Goal: Information Seeking & Learning: Learn about a topic

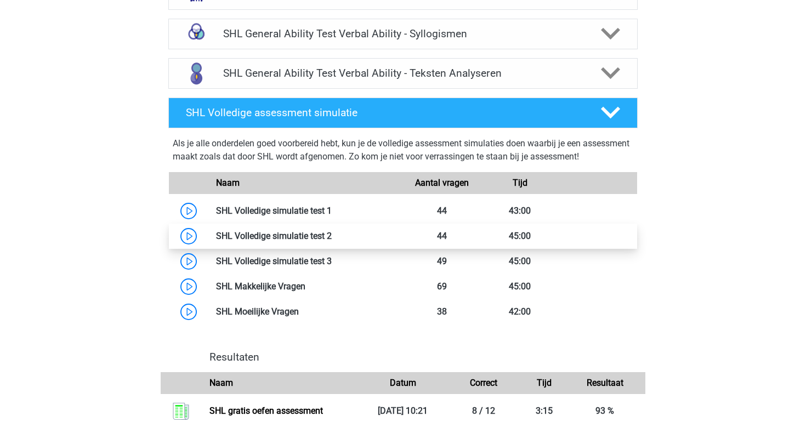
scroll to position [1209, 0]
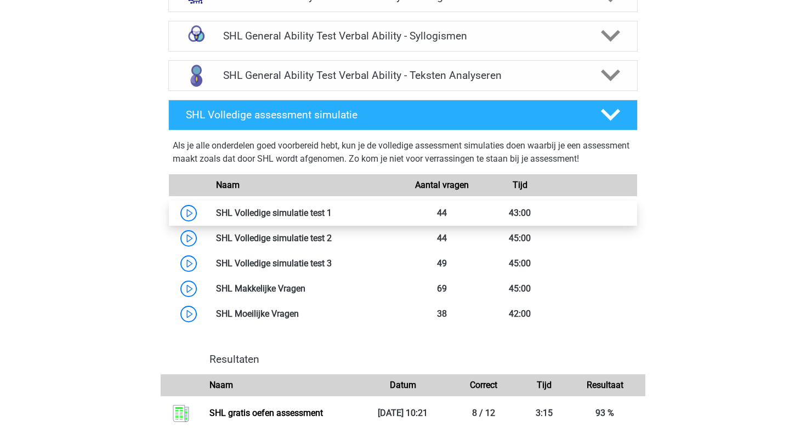
click at [332, 210] on link at bounding box center [332, 213] width 0 height 10
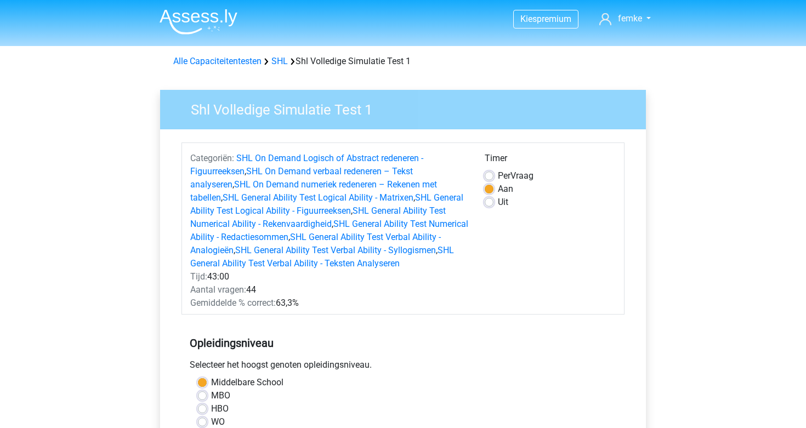
click at [498, 203] on label "Uit" at bounding box center [503, 202] width 10 height 13
click at [489, 203] on input "Uit" at bounding box center [489, 201] width 9 height 11
radio input "true"
click at [498, 174] on label "Per Vraag" at bounding box center [516, 175] width 36 height 13
click at [489, 174] on input "Per Vraag" at bounding box center [489, 174] width 9 height 11
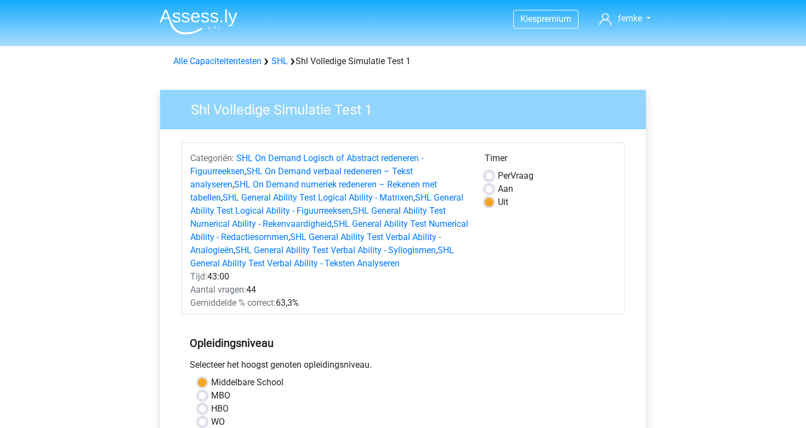
radio input "true"
click at [498, 204] on label "Uit" at bounding box center [503, 202] width 10 height 13
click at [490, 204] on input "Uit" at bounding box center [489, 201] width 9 height 11
radio input "true"
click at [498, 190] on label "Aan" at bounding box center [505, 189] width 15 height 13
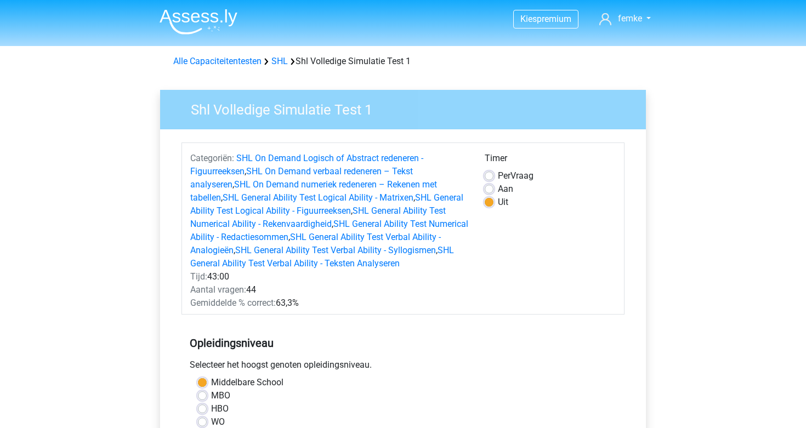
click at [488, 190] on input "Aan" at bounding box center [489, 188] width 9 height 11
radio input "true"
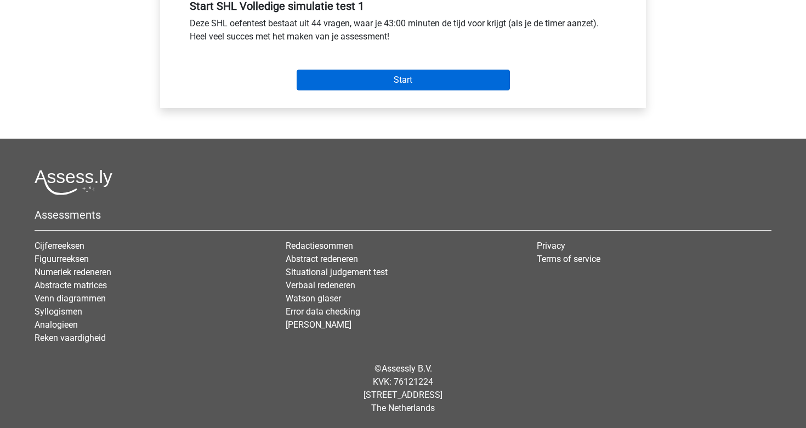
scroll to position [526, 0]
click at [464, 78] on input "Start" at bounding box center [403, 80] width 213 height 21
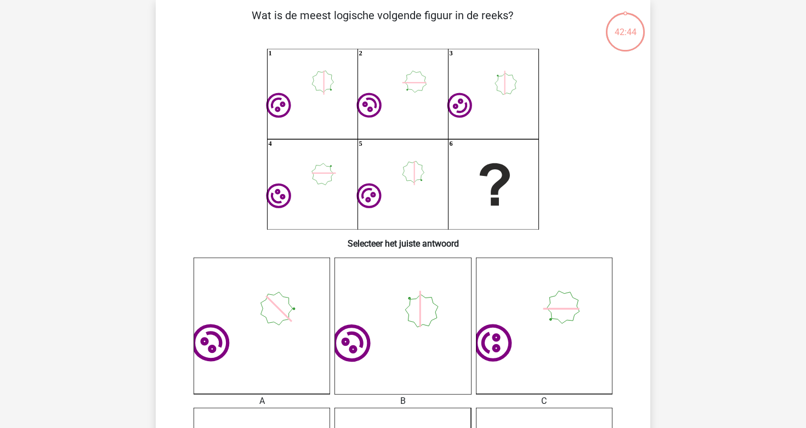
scroll to position [54, 0]
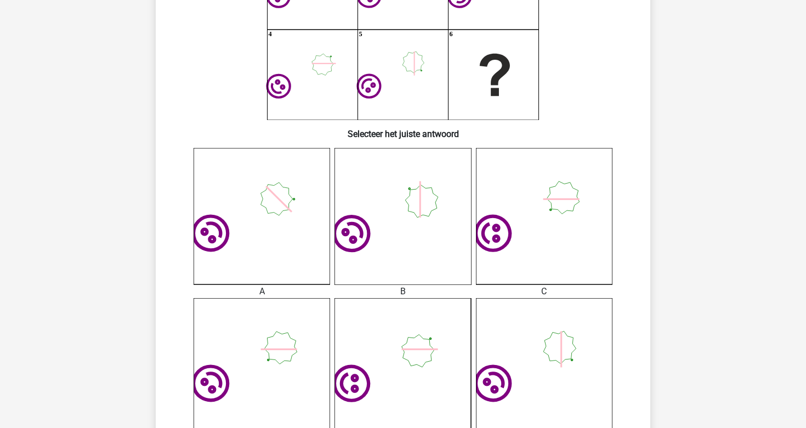
click at [516, 253] on icon "image/svg+xml" at bounding box center [544, 216] width 136 height 136
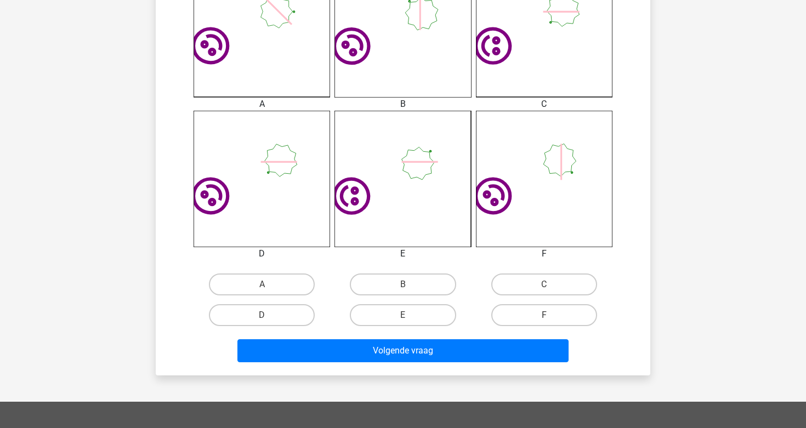
scroll to position [358, 0]
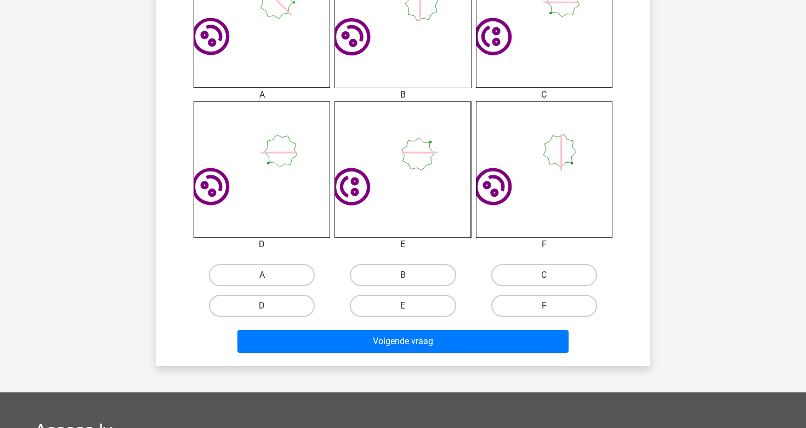
click at [548, 275] on input "C" at bounding box center [547, 278] width 7 height 7
radio input "true"
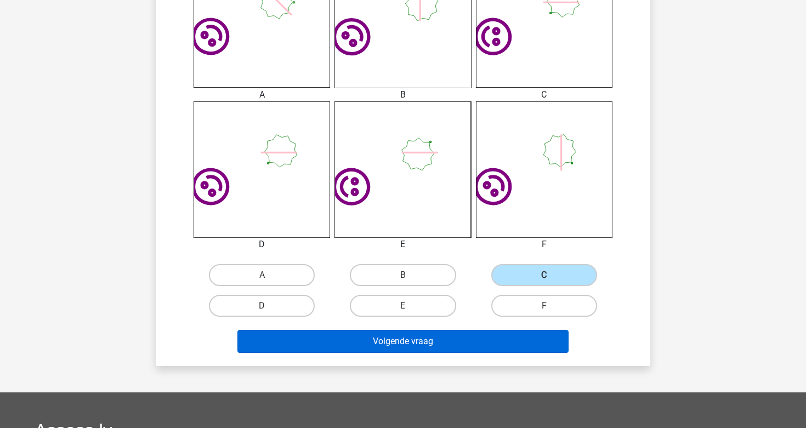
click at [470, 336] on button "Volgende vraag" at bounding box center [403, 341] width 332 height 23
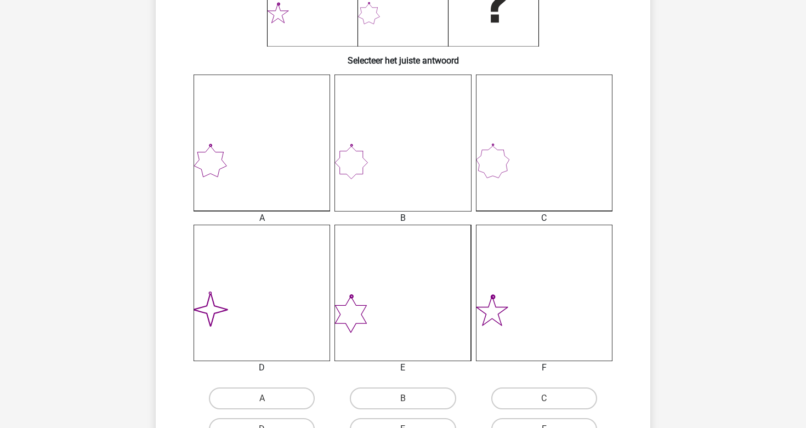
scroll to position [324, 0]
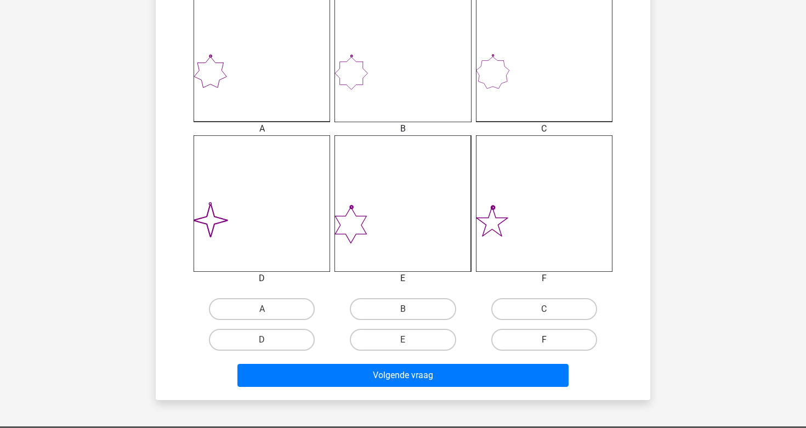
click at [535, 339] on label "F" at bounding box center [544, 340] width 106 height 22
click at [544, 340] on input "F" at bounding box center [547, 343] width 7 height 7
radio input "true"
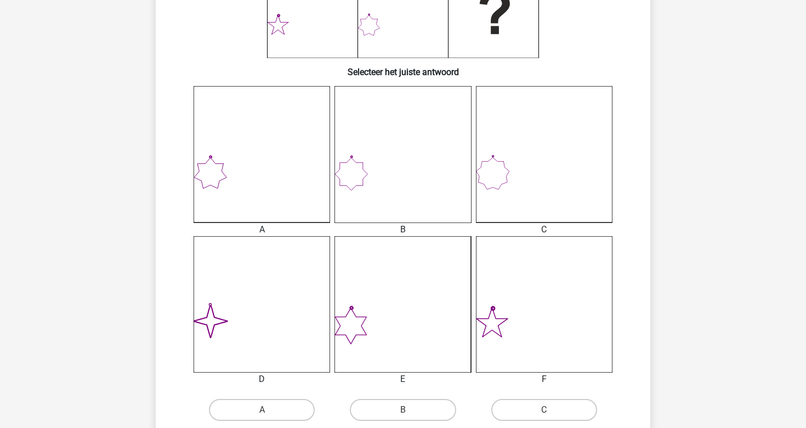
scroll to position [295, 0]
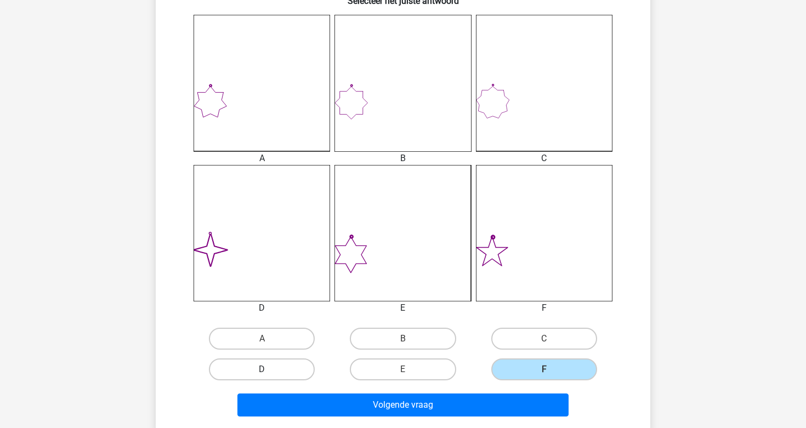
click at [290, 367] on label "D" at bounding box center [262, 369] width 106 height 22
click at [269, 369] on input "D" at bounding box center [265, 372] width 7 height 7
radio input "true"
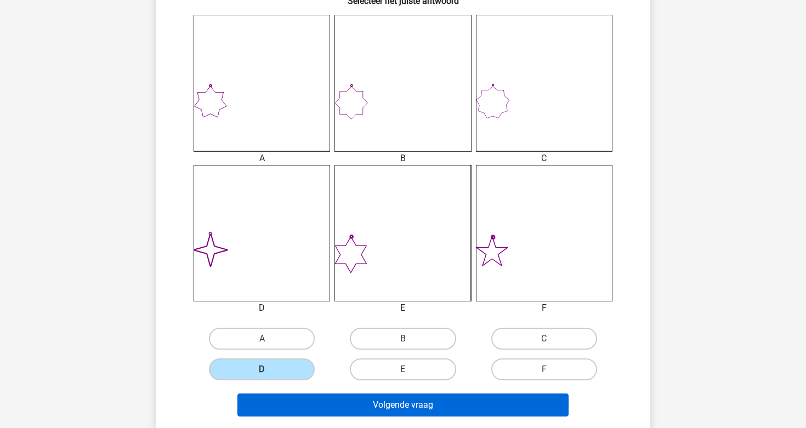
click at [395, 402] on button "Volgende vraag" at bounding box center [403, 405] width 332 height 23
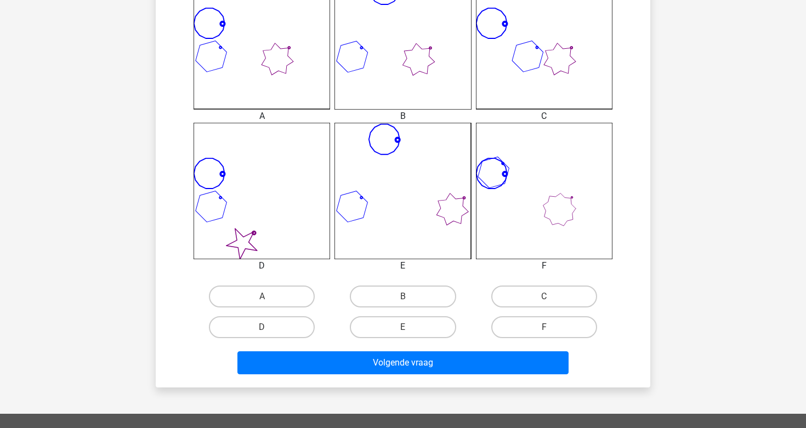
scroll to position [368, 0]
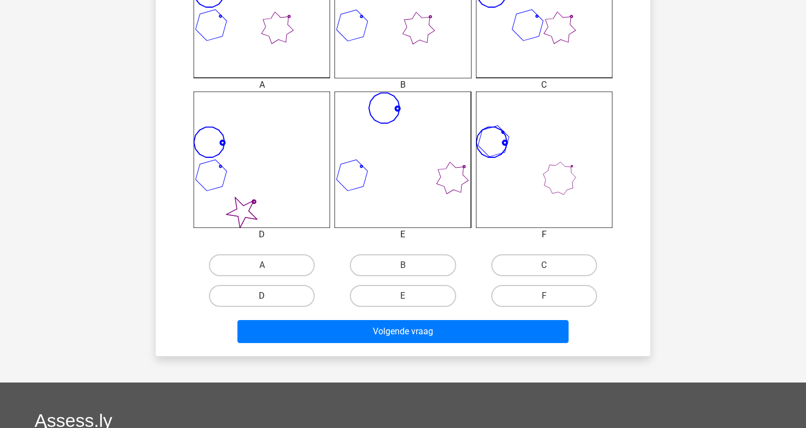
click at [281, 298] on label "D" at bounding box center [262, 296] width 106 height 22
click at [269, 298] on input "D" at bounding box center [265, 299] width 7 height 7
radio input "true"
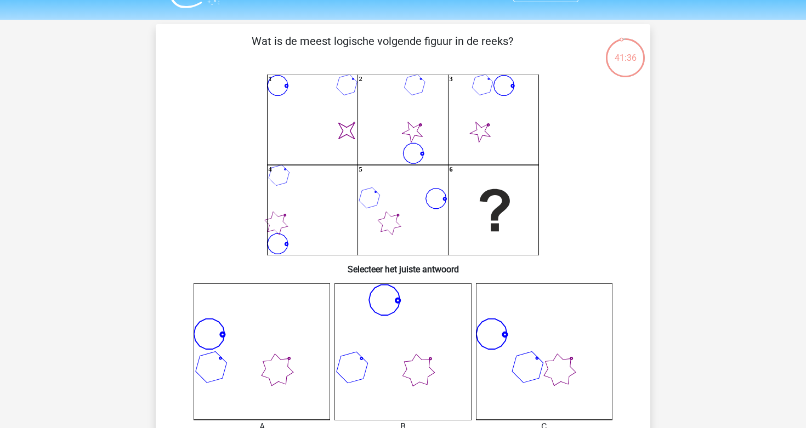
scroll to position [29, 0]
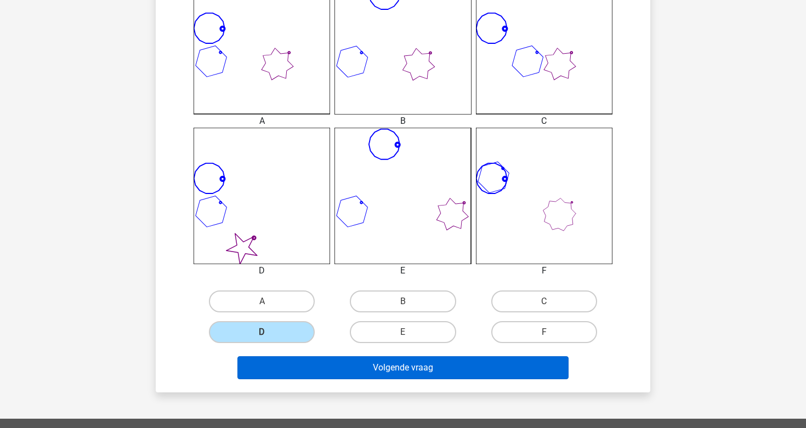
click at [372, 366] on button "Volgende vraag" at bounding box center [403, 367] width 332 height 23
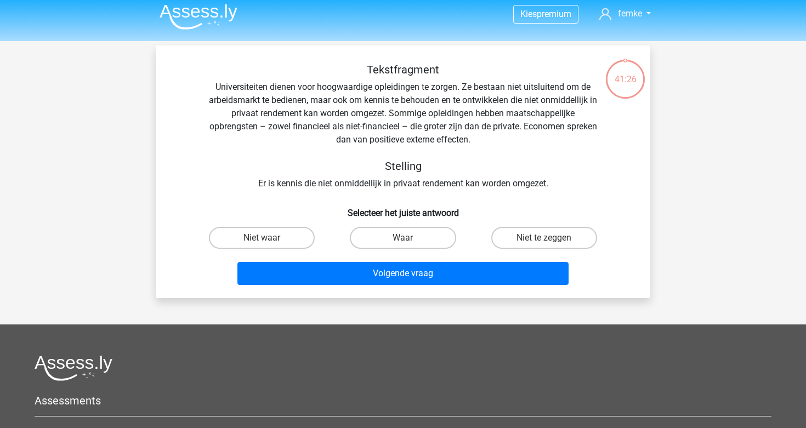
scroll to position [0, 0]
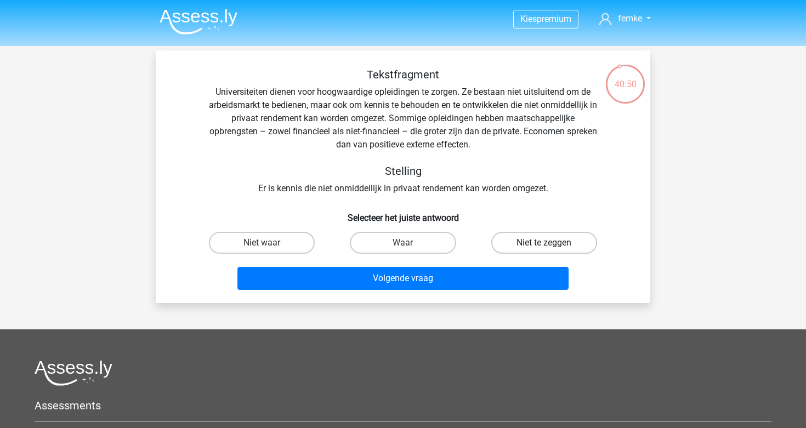
click at [538, 240] on label "Niet te zeggen" at bounding box center [544, 243] width 106 height 22
click at [544, 243] on input "Niet te zeggen" at bounding box center [547, 246] width 7 height 7
radio input "true"
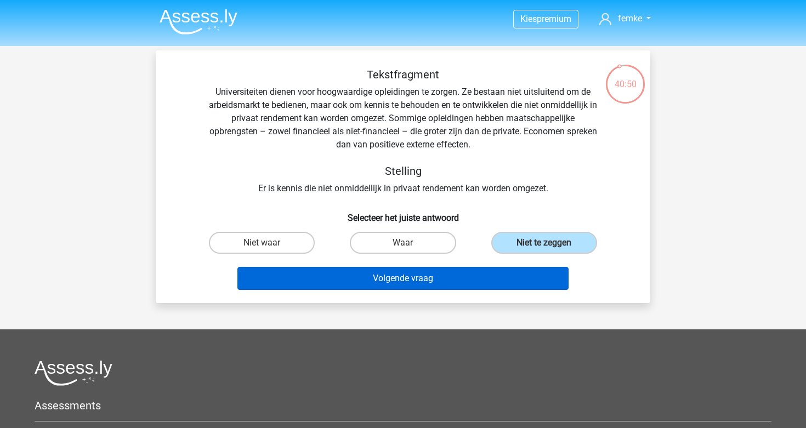
click at [436, 276] on button "Volgende vraag" at bounding box center [403, 278] width 332 height 23
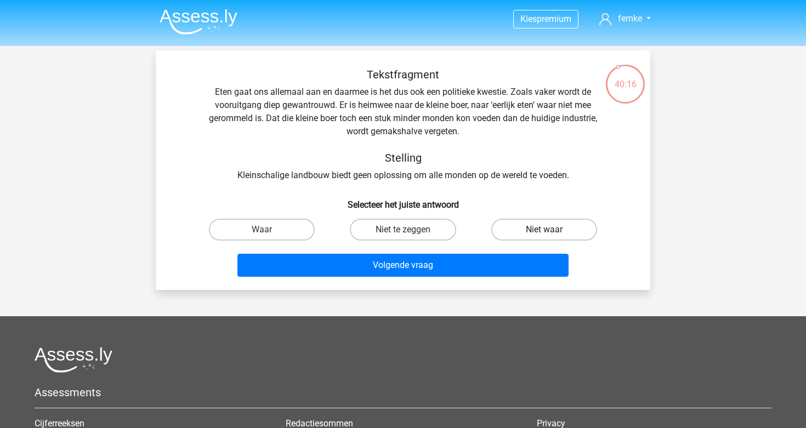
click at [551, 230] on label "Niet waar" at bounding box center [544, 230] width 106 height 22
click at [551, 230] on input "Niet waar" at bounding box center [547, 233] width 7 height 7
radio input "true"
click at [421, 227] on label "Niet te zeggen" at bounding box center [403, 230] width 106 height 22
click at [410, 230] on input "Niet te zeggen" at bounding box center [406, 233] width 7 height 7
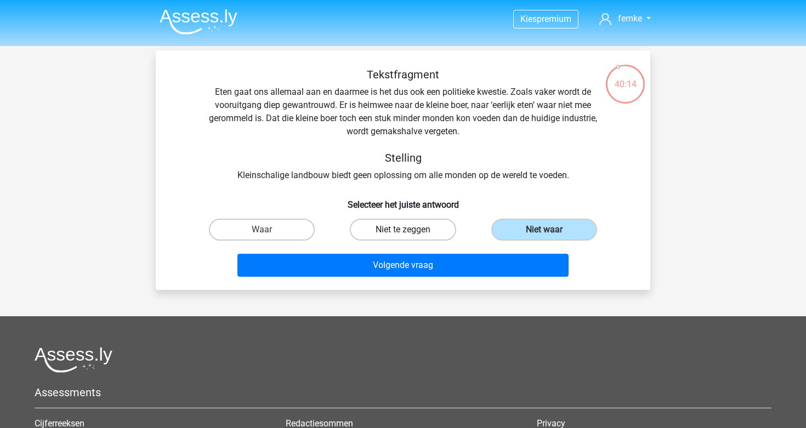
radio input "true"
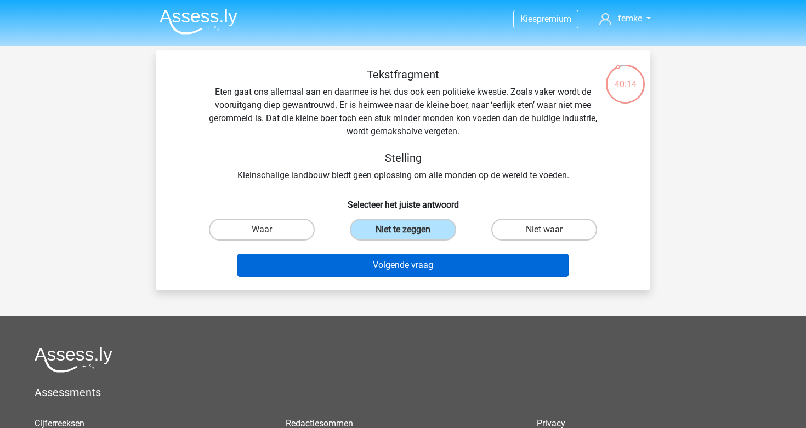
click at [421, 272] on button "Volgende vraag" at bounding box center [403, 265] width 332 height 23
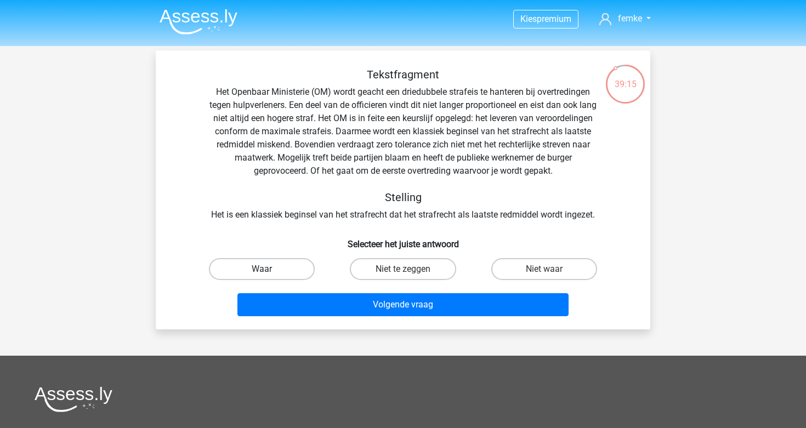
click at [291, 270] on label "Waar" at bounding box center [262, 269] width 106 height 22
click at [269, 270] on input "Waar" at bounding box center [265, 272] width 7 height 7
radio input "true"
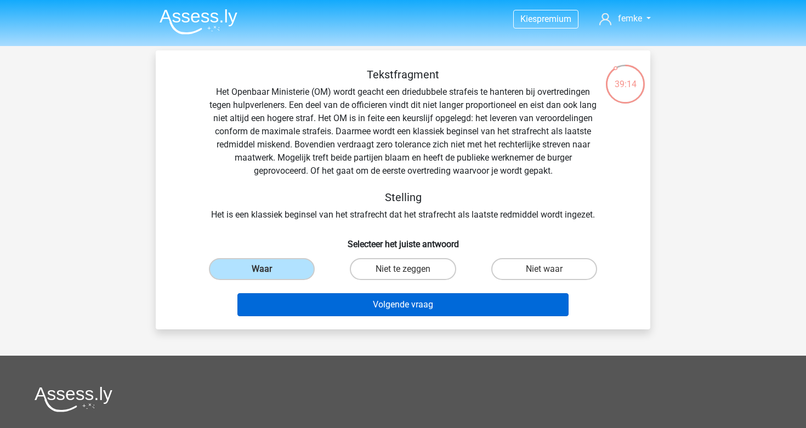
click at [343, 301] on button "Volgende vraag" at bounding box center [403, 304] width 332 height 23
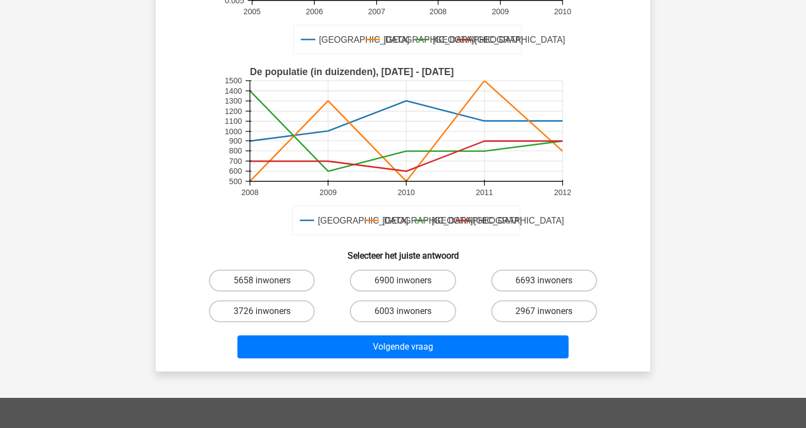
scroll to position [222, 0]
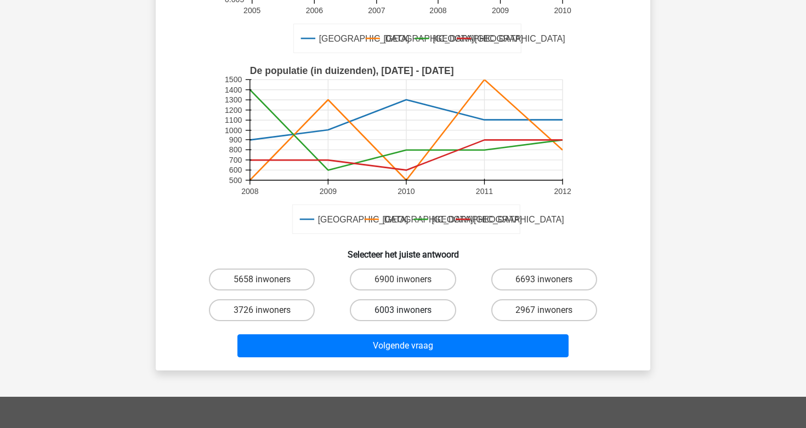
click at [400, 300] on label "6003 inwoners" at bounding box center [403, 310] width 106 height 22
click at [403, 310] on input "6003 inwoners" at bounding box center [406, 313] width 7 height 7
radio input "true"
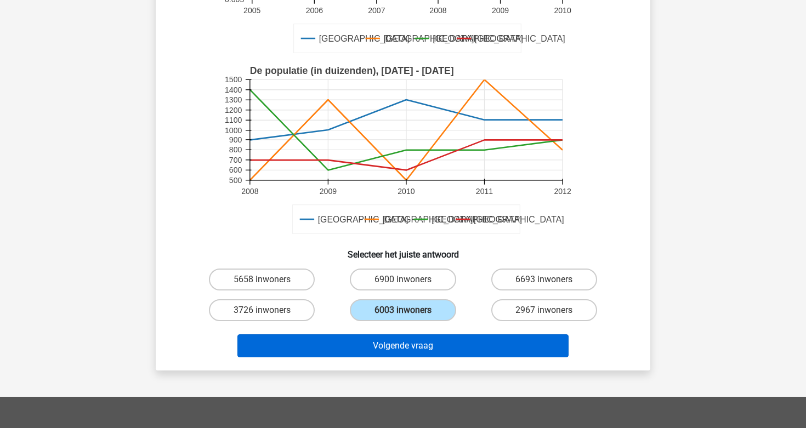
click at [402, 344] on button "Volgende vraag" at bounding box center [403, 345] width 332 height 23
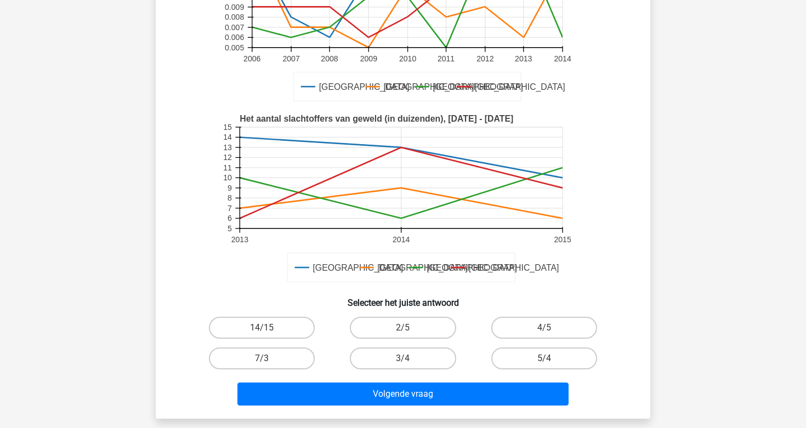
scroll to position [200, 0]
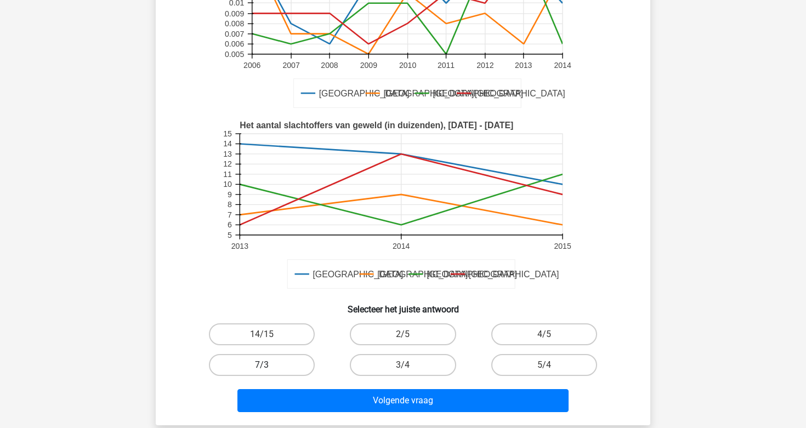
click at [286, 354] on label "7/3" at bounding box center [262, 365] width 106 height 22
click at [269, 365] on input "7/3" at bounding box center [265, 368] width 7 height 7
radio input "true"
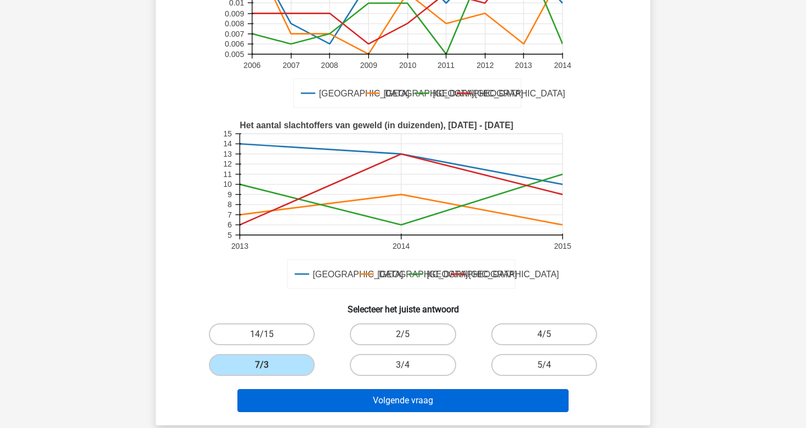
click at [386, 389] on button "Volgende vraag" at bounding box center [403, 400] width 332 height 23
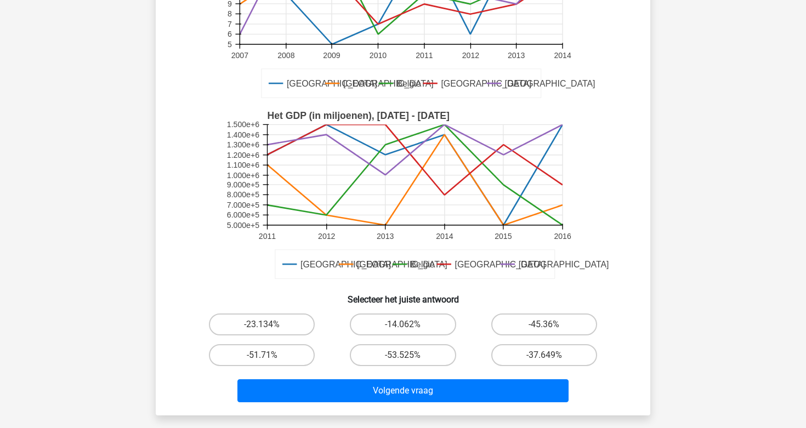
scroll to position [208, 0]
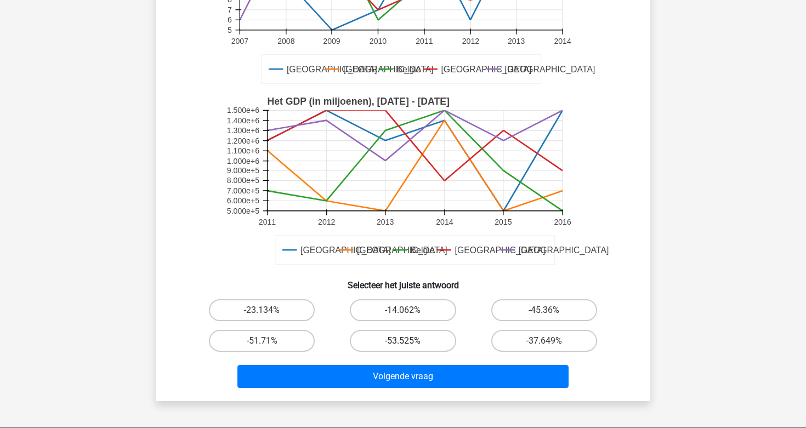
click at [368, 343] on label "-53.525%" at bounding box center [403, 341] width 106 height 22
click at [403, 343] on input "-53.525%" at bounding box center [406, 344] width 7 height 7
radio input "true"
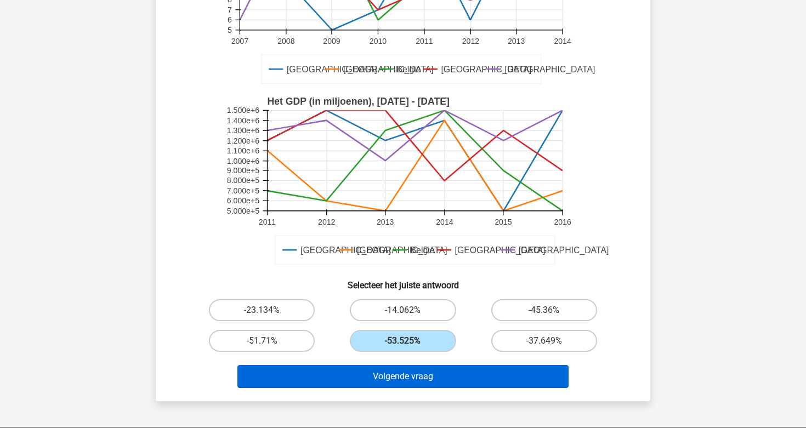
click at [369, 384] on button "Volgende vraag" at bounding box center [403, 376] width 332 height 23
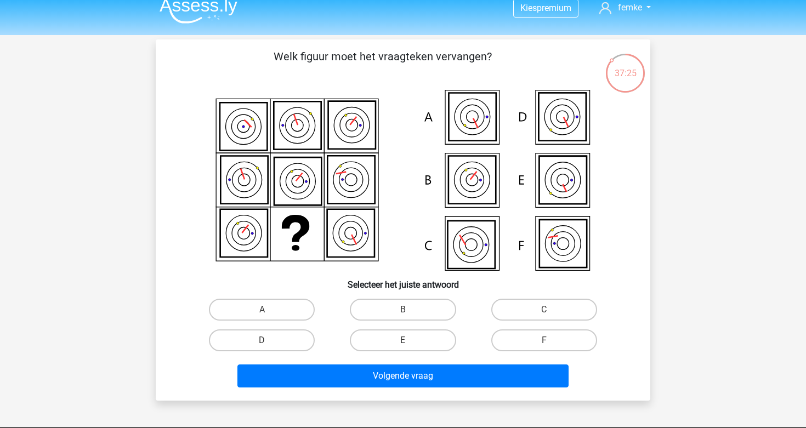
scroll to position [10, 0]
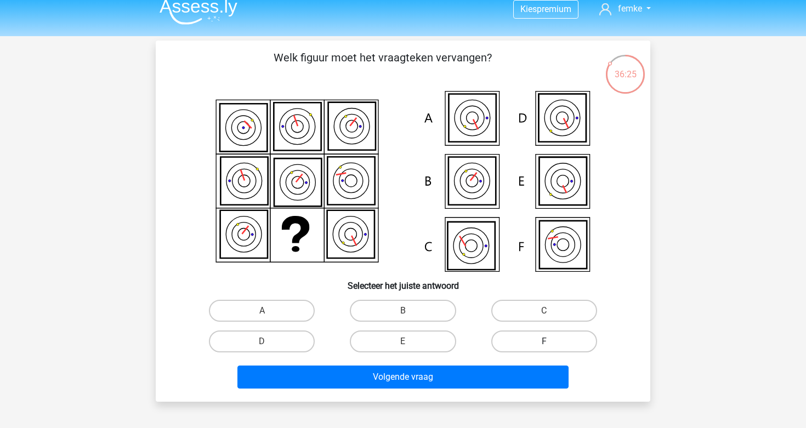
click at [533, 335] on label "F" at bounding box center [544, 342] width 106 height 22
click at [544, 341] on input "F" at bounding box center [547, 344] width 7 height 7
radio input "true"
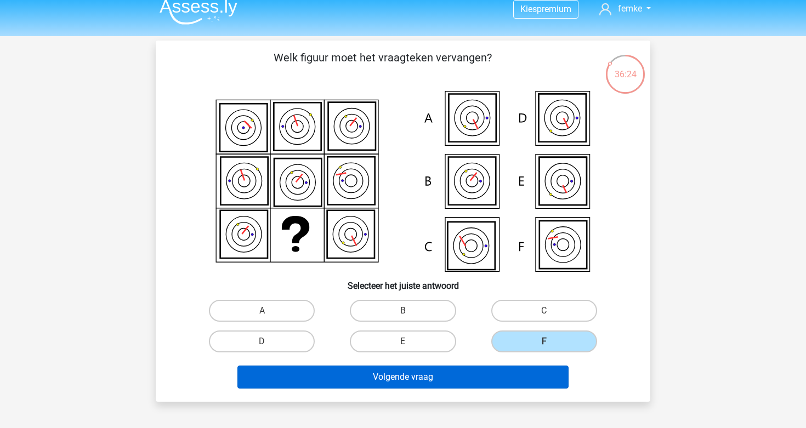
click at [414, 376] on button "Volgende vraag" at bounding box center [403, 377] width 332 height 23
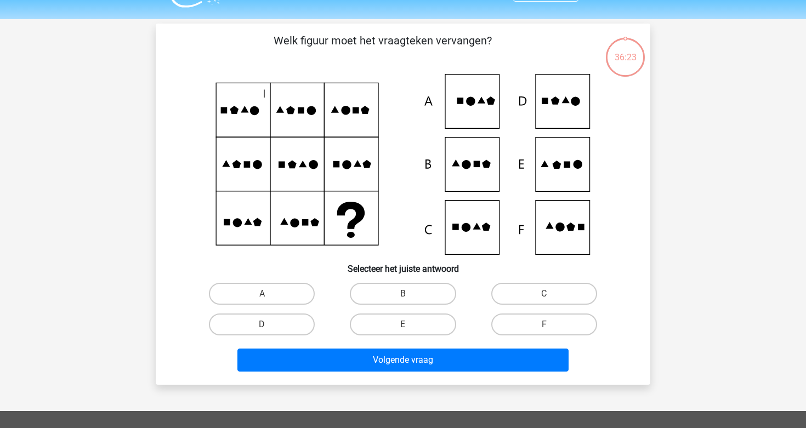
scroll to position [19, 0]
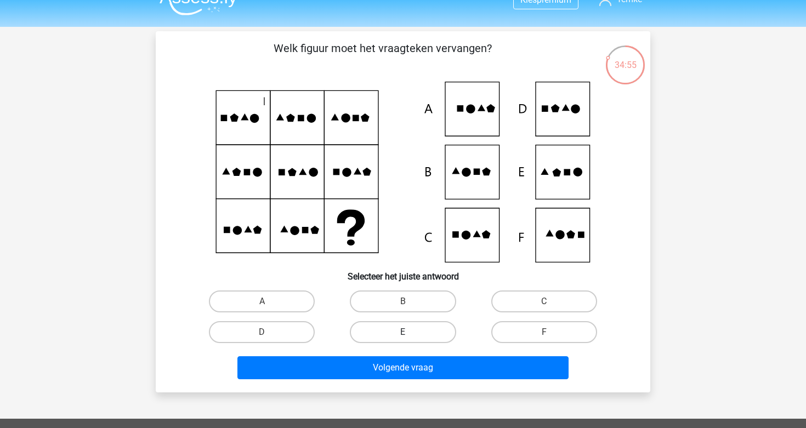
click at [396, 340] on label "E" at bounding box center [403, 332] width 106 height 22
click at [403, 339] on input "E" at bounding box center [406, 335] width 7 height 7
radio input "true"
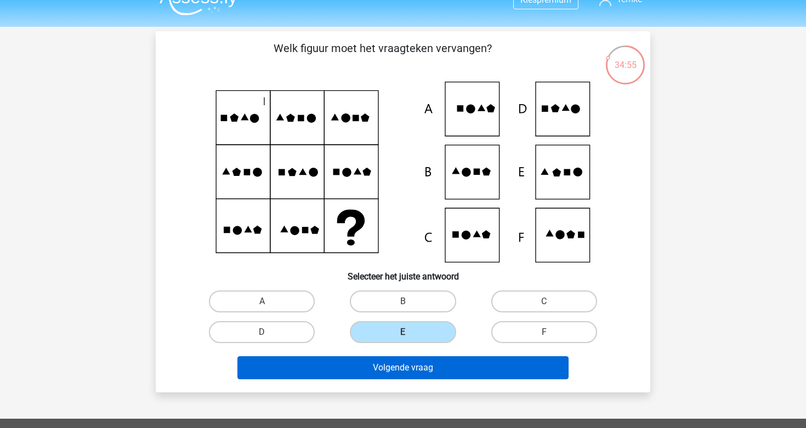
click at [398, 374] on button "Volgende vraag" at bounding box center [403, 367] width 332 height 23
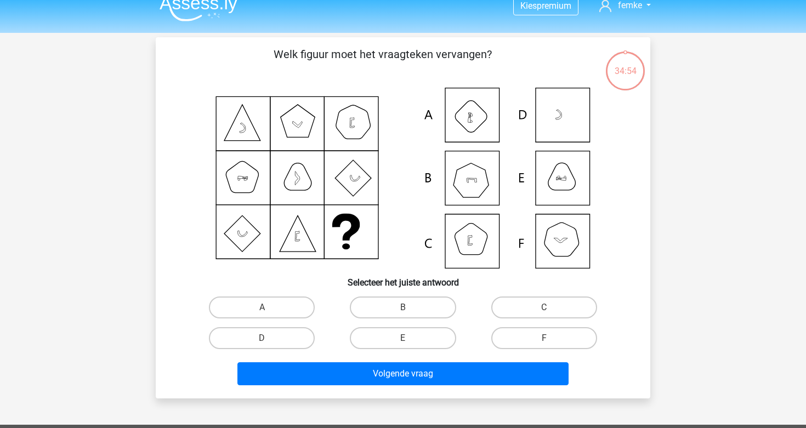
scroll to position [10, 0]
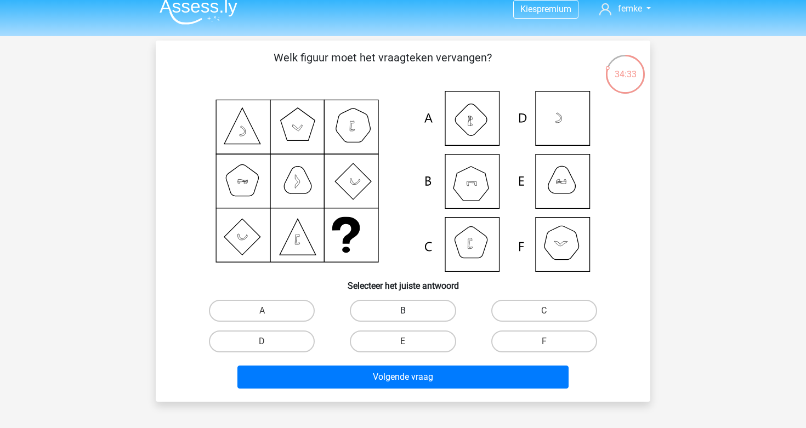
click at [392, 304] on label "B" at bounding box center [403, 311] width 106 height 22
click at [403, 311] on input "B" at bounding box center [406, 314] width 7 height 7
radio input "true"
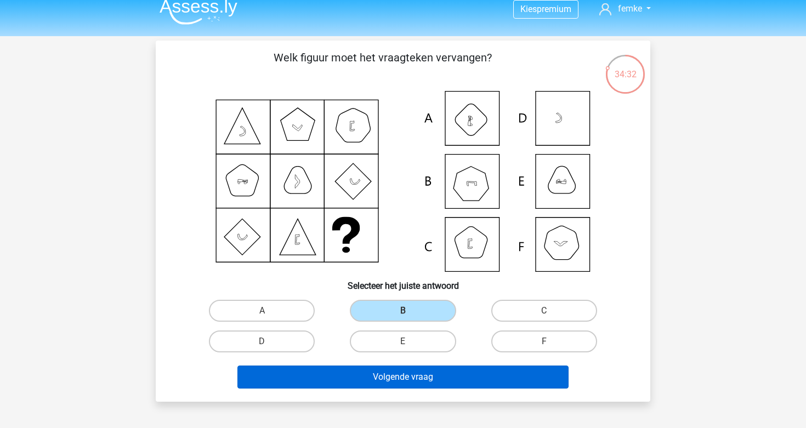
click at [388, 372] on button "Volgende vraag" at bounding box center [403, 377] width 332 height 23
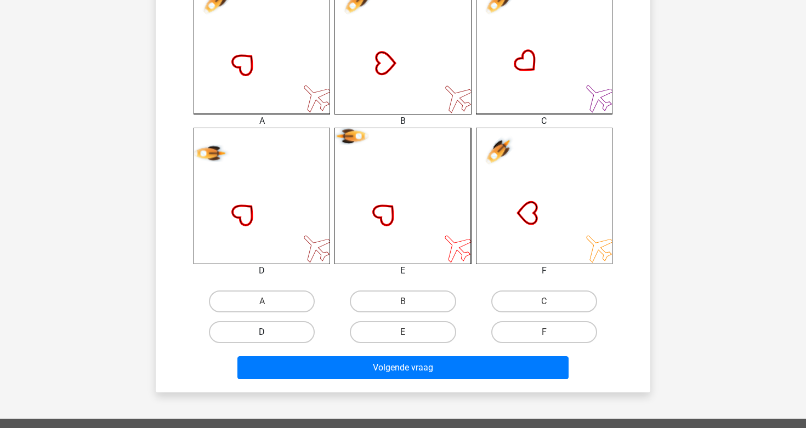
scroll to position [333, 0]
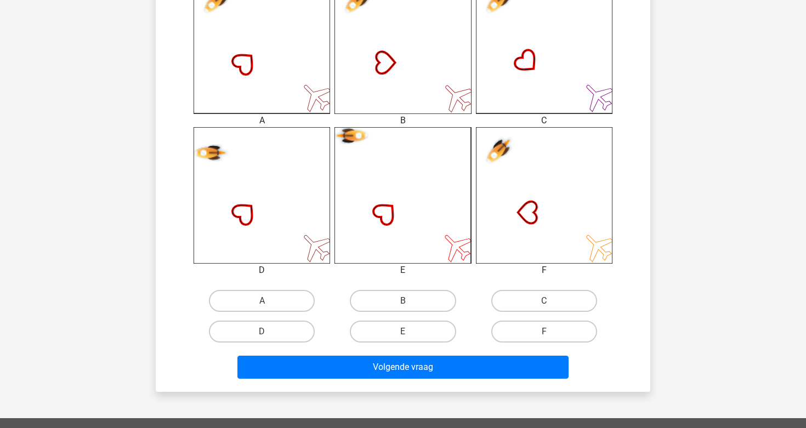
click at [293, 343] on div "D" at bounding box center [261, 331] width 141 height 31
click at [289, 327] on label "D" at bounding box center [262, 332] width 106 height 22
click at [269, 332] on input "D" at bounding box center [265, 335] width 7 height 7
radio input "true"
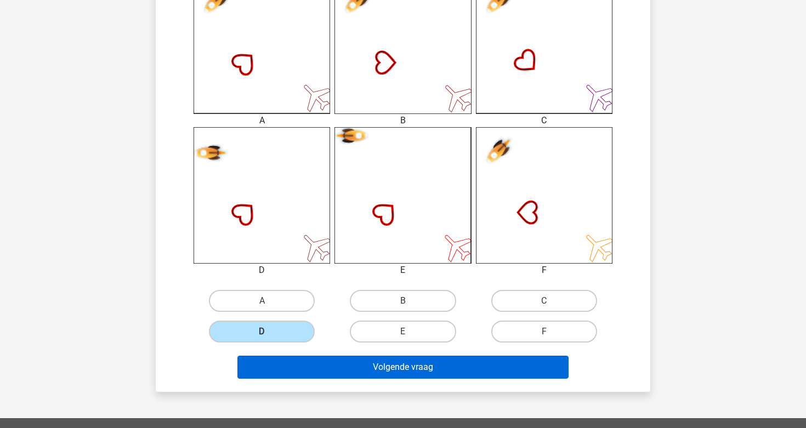
click at [350, 363] on button "Volgende vraag" at bounding box center [403, 367] width 332 height 23
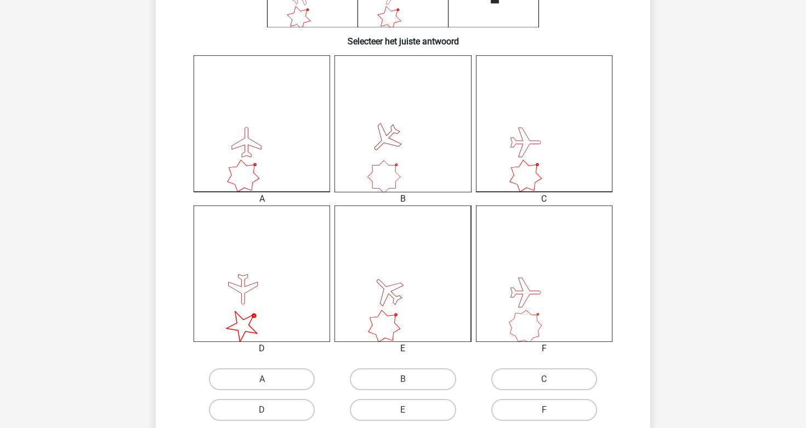
scroll to position [257, 0]
click at [546, 413] on input "F" at bounding box center [547, 410] width 7 height 7
radio input "true"
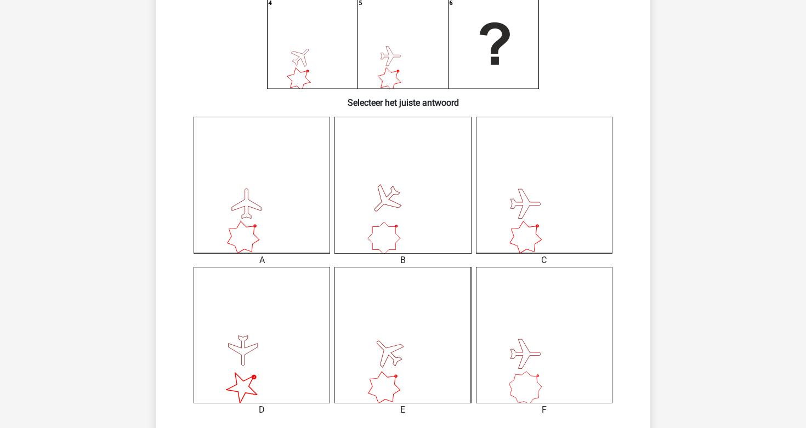
scroll to position [197, 0]
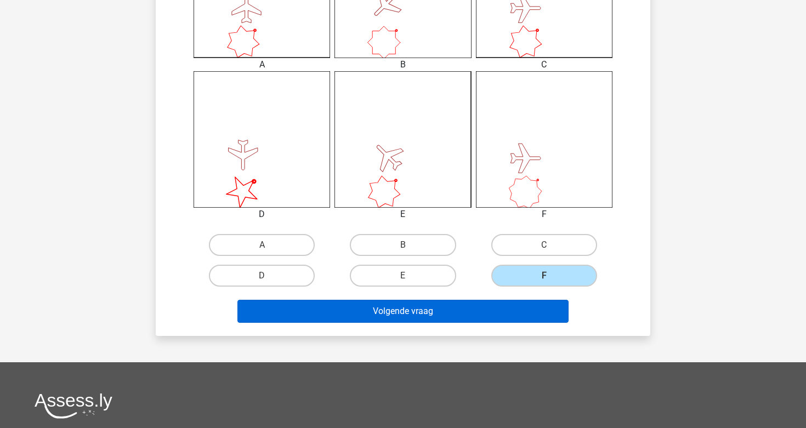
click at [424, 314] on button "Volgende vraag" at bounding box center [403, 311] width 332 height 23
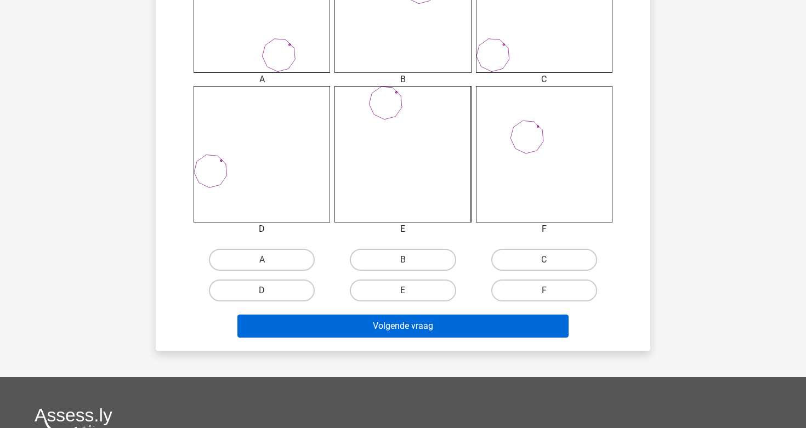
scroll to position [384, 0]
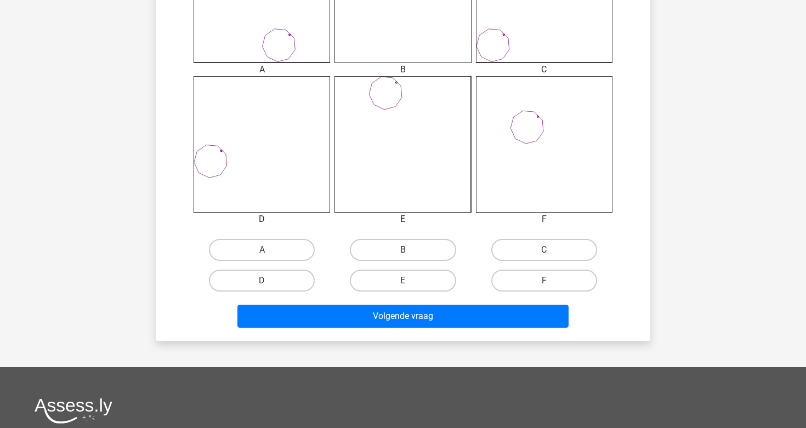
click at [529, 274] on label "F" at bounding box center [544, 281] width 106 height 22
click at [544, 281] on input "F" at bounding box center [547, 284] width 7 height 7
radio input "true"
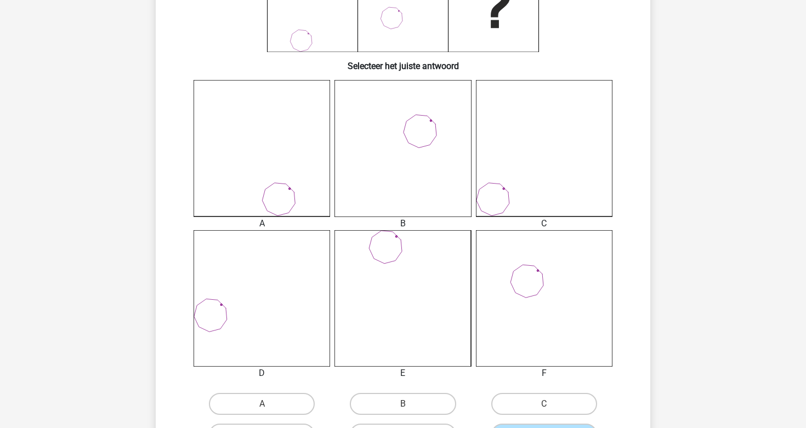
scroll to position [232, 0]
click at [380, 401] on label "B" at bounding box center [403, 402] width 106 height 22
click at [403, 402] on input "B" at bounding box center [406, 405] width 7 height 7
radio input "true"
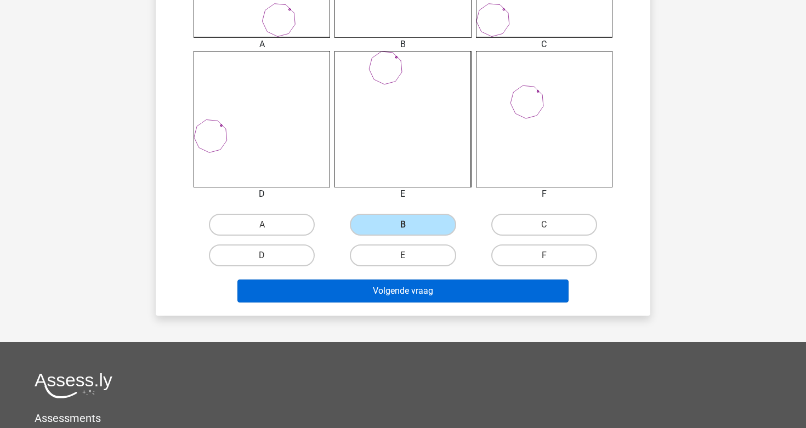
click at [393, 294] on button "Volgende vraag" at bounding box center [403, 291] width 332 height 23
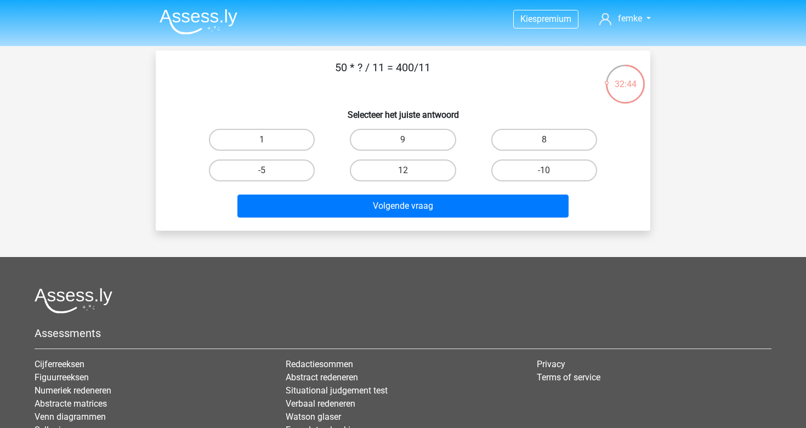
scroll to position [0, 0]
click at [515, 144] on label "8" at bounding box center [544, 140] width 106 height 22
click at [544, 144] on input "8" at bounding box center [547, 143] width 7 height 7
radio input "true"
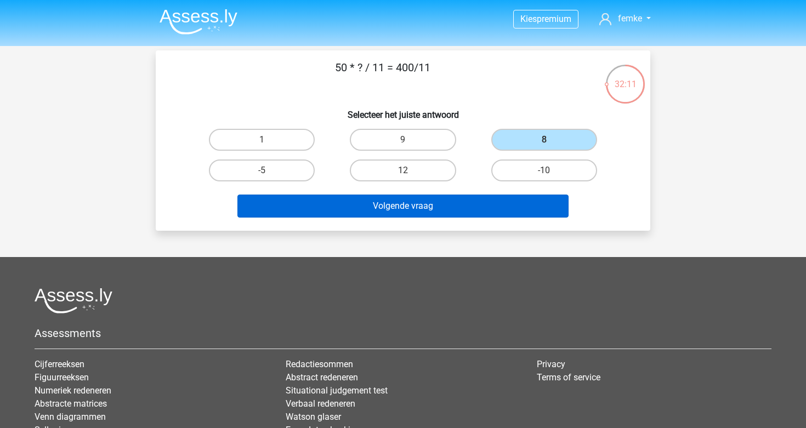
click at [459, 204] on button "Volgende vraag" at bounding box center [403, 206] width 332 height 23
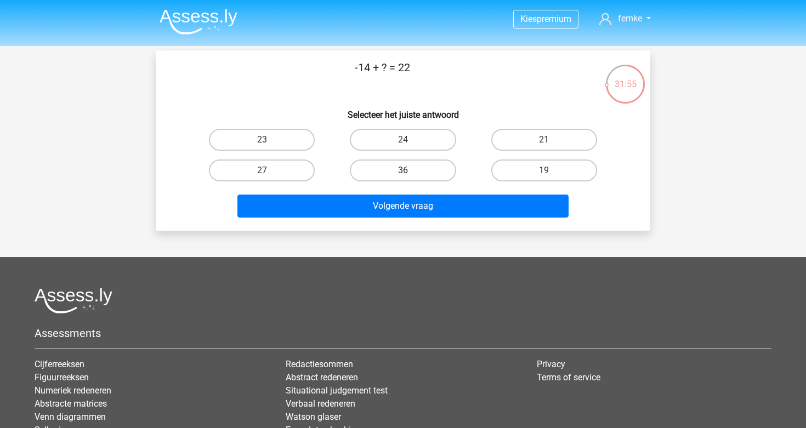
click at [419, 166] on label "36" at bounding box center [403, 171] width 106 height 22
click at [410, 170] on input "36" at bounding box center [406, 173] width 7 height 7
radio input "true"
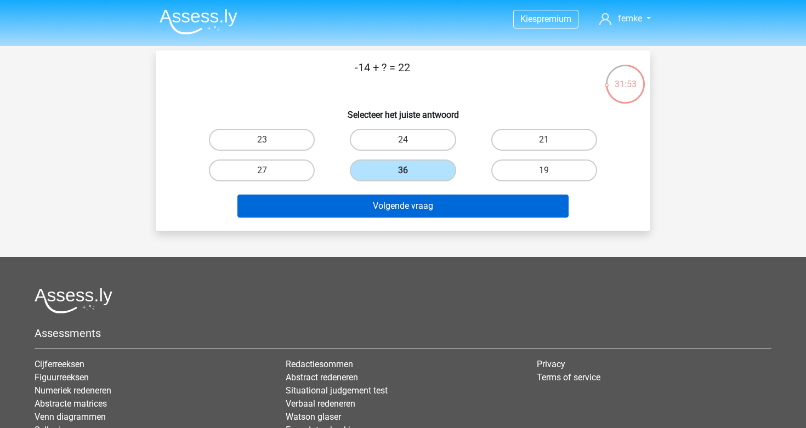
click at [420, 209] on button "Volgende vraag" at bounding box center [403, 206] width 332 height 23
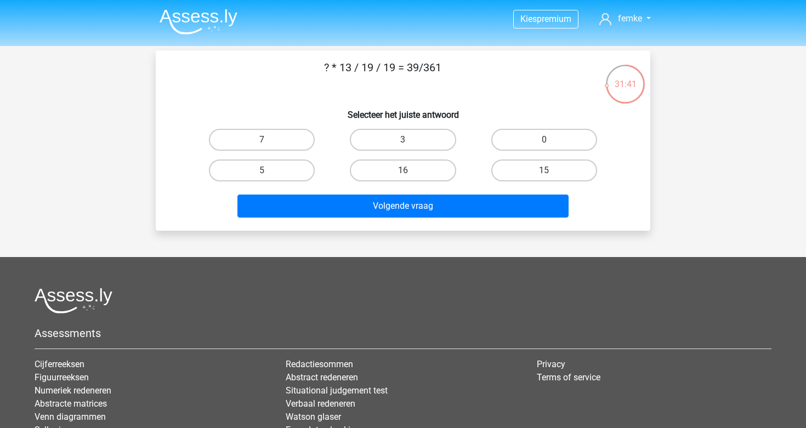
click at [405, 140] on input "3" at bounding box center [406, 143] width 7 height 7
radio input "true"
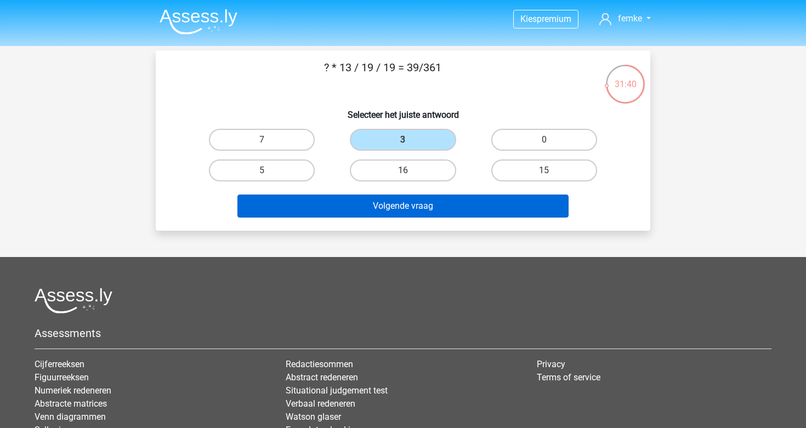
click at [416, 203] on button "Volgende vraag" at bounding box center [403, 206] width 332 height 23
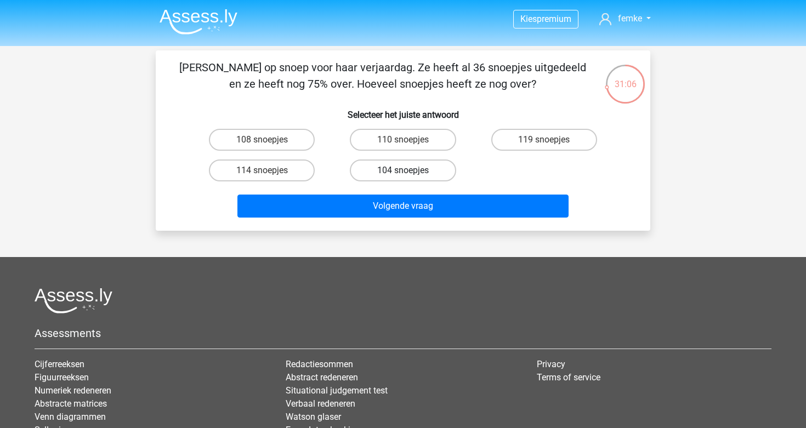
click at [426, 172] on label "104 snoepjes" at bounding box center [403, 171] width 106 height 22
click at [410, 172] on input "104 snoepjes" at bounding box center [406, 173] width 7 height 7
radio input "true"
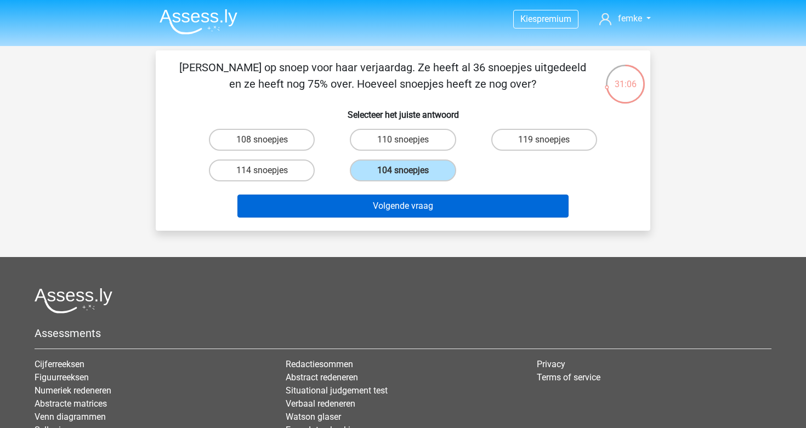
click at [429, 207] on button "Volgende vraag" at bounding box center [403, 206] width 332 height 23
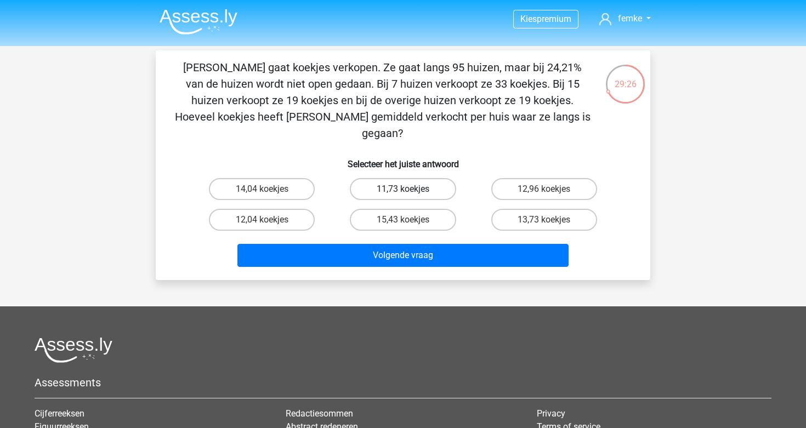
click at [383, 178] on label "11,73 koekjes" at bounding box center [403, 189] width 106 height 22
click at [403, 189] on input "11,73 koekjes" at bounding box center [406, 192] width 7 height 7
radio input "true"
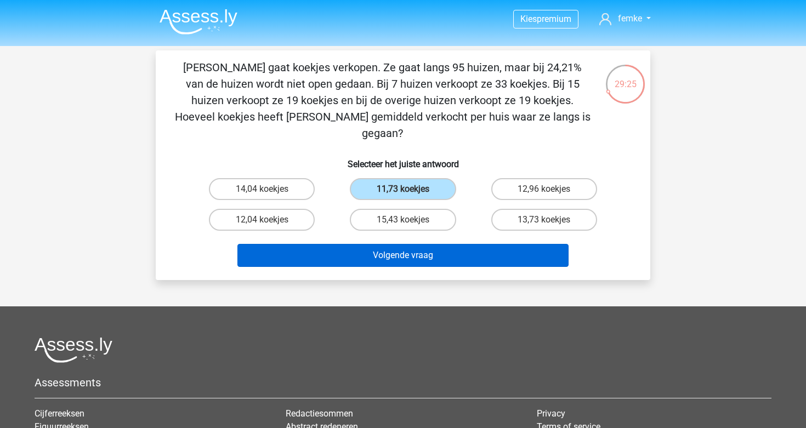
click at [384, 244] on button "Volgende vraag" at bounding box center [403, 255] width 332 height 23
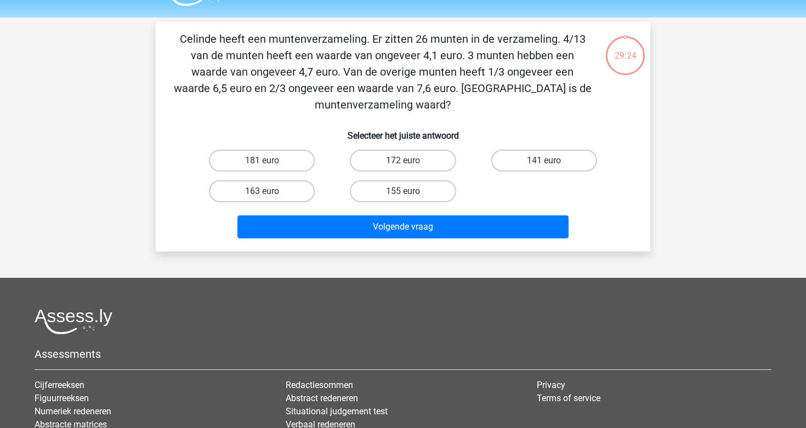
scroll to position [13, 0]
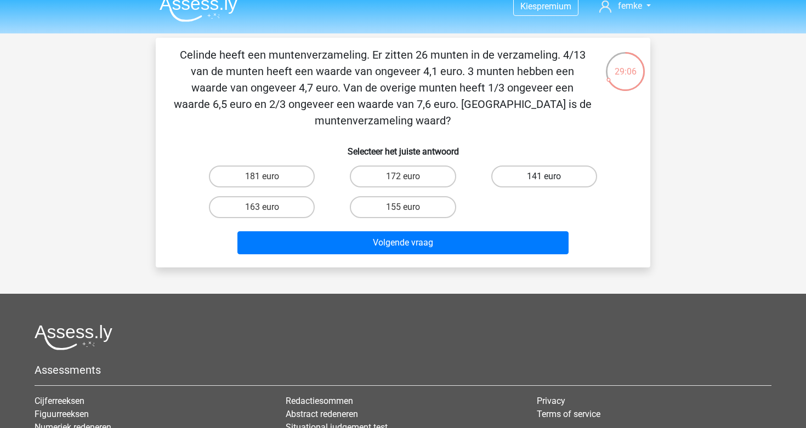
drag, startPoint x: 537, startPoint y: 172, endPoint x: 527, endPoint y: 179, distance: 12.2
click at [537, 172] on label "141 euro" at bounding box center [544, 177] width 106 height 22
click at [544, 176] on input "141 euro" at bounding box center [547, 179] width 7 height 7
radio input "true"
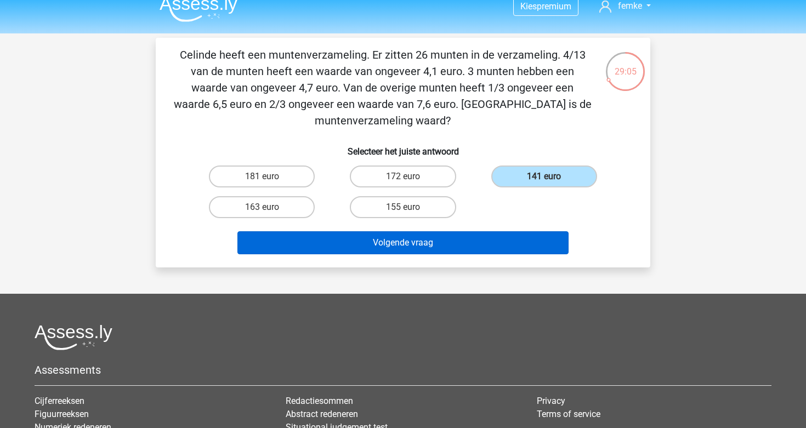
click at [468, 242] on button "Volgende vraag" at bounding box center [403, 242] width 332 height 23
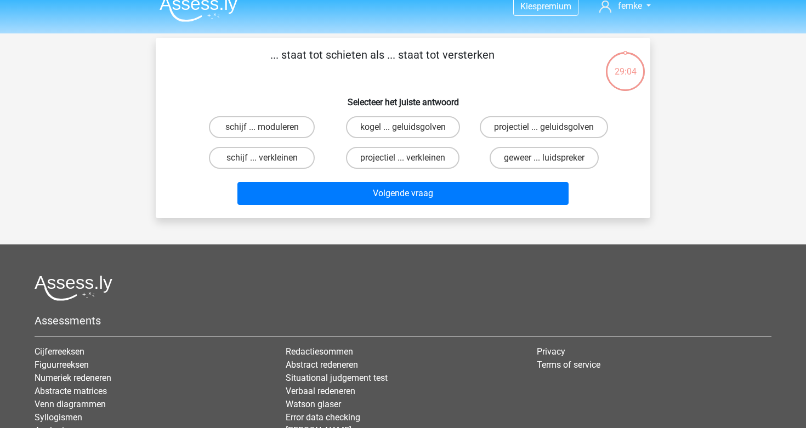
scroll to position [0, 0]
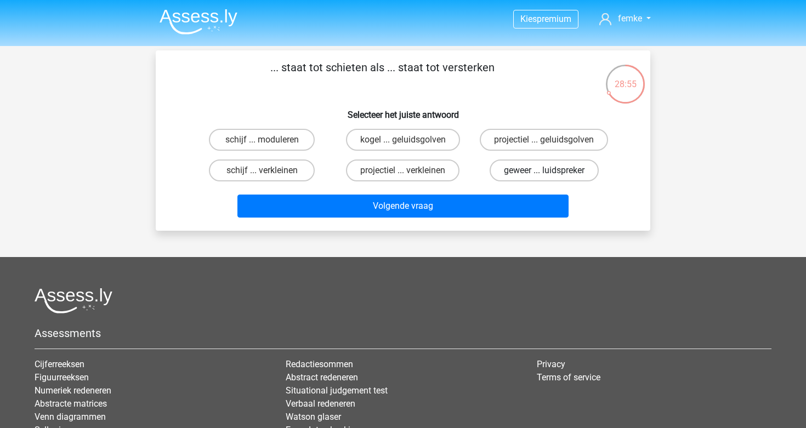
click at [525, 168] on label "geweer ... luidspreker" at bounding box center [543, 171] width 109 height 22
click at [544, 170] on input "geweer ... luidspreker" at bounding box center [547, 173] width 7 height 7
radio input "true"
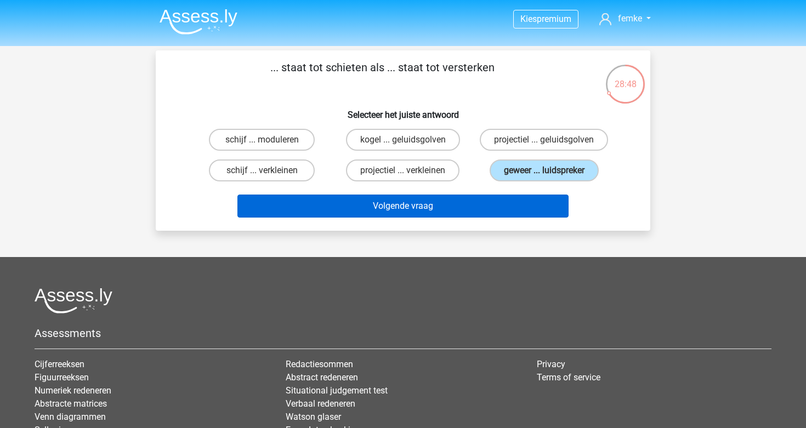
click at [424, 208] on button "Volgende vraag" at bounding box center [403, 206] width 332 height 23
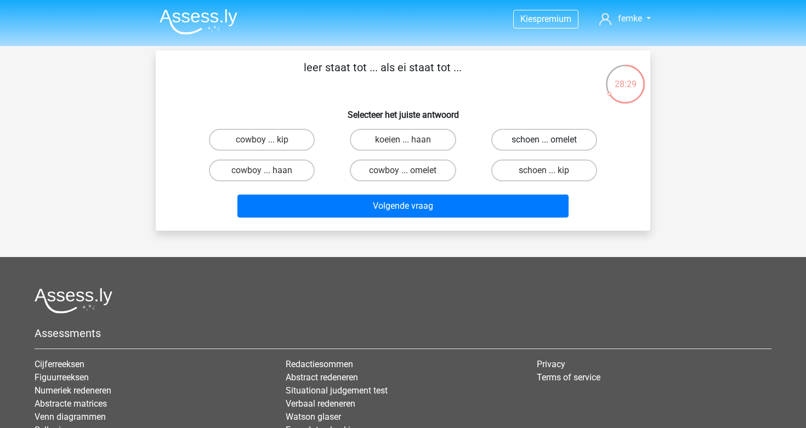
click at [527, 137] on label "schoen ... omelet" at bounding box center [544, 140] width 106 height 22
click at [544, 140] on input "schoen ... omelet" at bounding box center [547, 143] width 7 height 7
radio input "true"
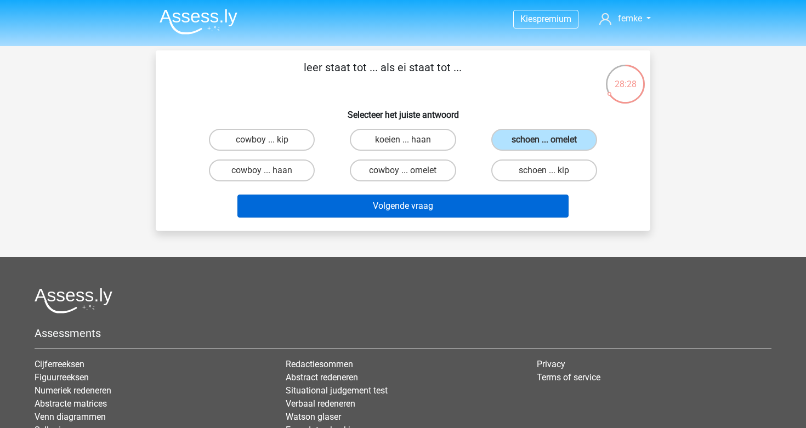
click at [402, 209] on button "Volgende vraag" at bounding box center [403, 206] width 332 height 23
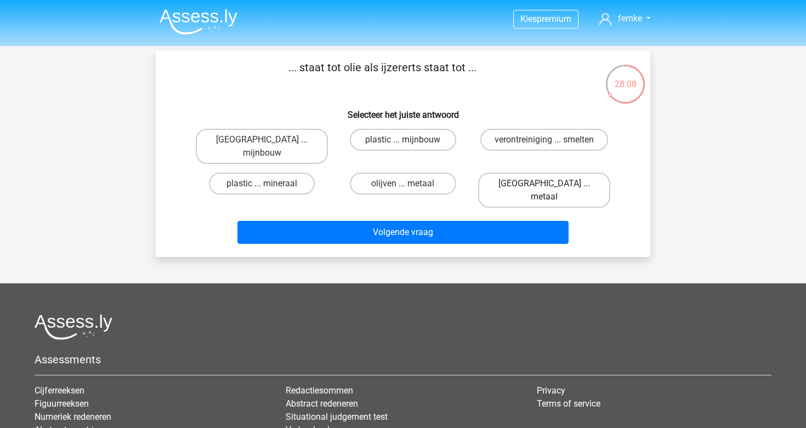
click at [516, 181] on label "Midden-Oosten ... metaal" at bounding box center [544, 190] width 132 height 35
click at [544, 184] on input "Midden-Oosten ... metaal" at bounding box center [547, 187] width 7 height 7
radio input "true"
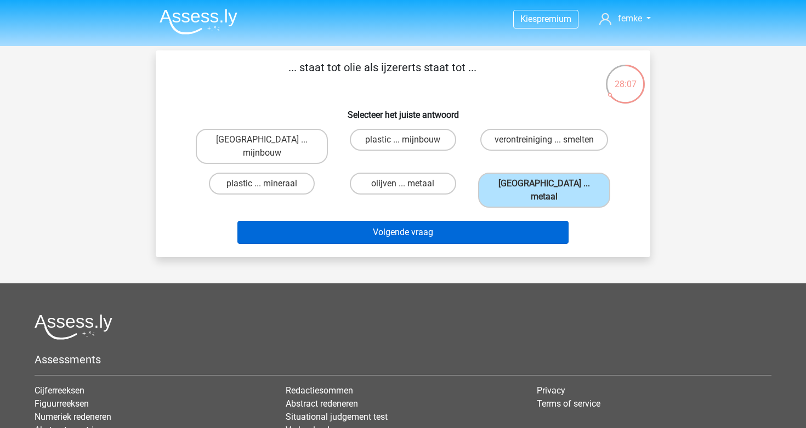
click at [430, 223] on button "Volgende vraag" at bounding box center [403, 232] width 332 height 23
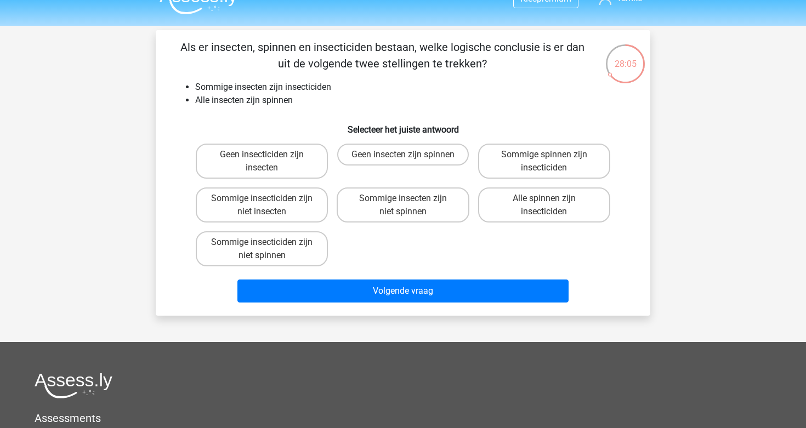
scroll to position [20, 0]
click at [312, 207] on label "Sommige insecticiden zijn niet insecten" at bounding box center [262, 204] width 132 height 35
click at [269, 206] on input "Sommige insecticiden zijn niet insecten" at bounding box center [265, 201] width 7 height 7
radio input "true"
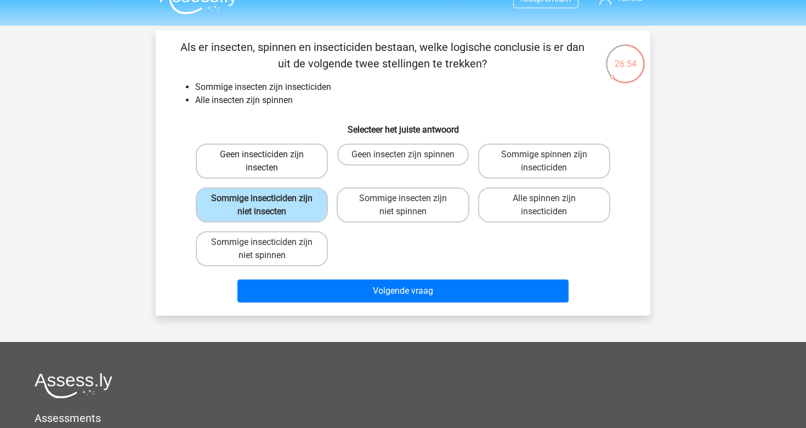
click at [288, 178] on label "Geen insecticiden zijn insecten" at bounding box center [262, 161] width 132 height 35
click at [269, 162] on input "Geen insecticiden zijn insecten" at bounding box center [265, 158] width 7 height 7
radio input "true"
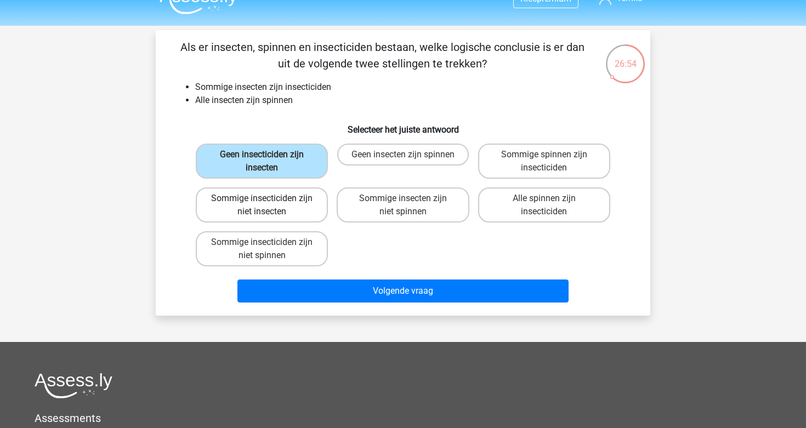
click at [301, 218] on label "Sommige insecticiden zijn niet insecten" at bounding box center [262, 204] width 132 height 35
click at [269, 206] on input "Sommige insecticiden zijn niet insecten" at bounding box center [265, 201] width 7 height 7
radio input "true"
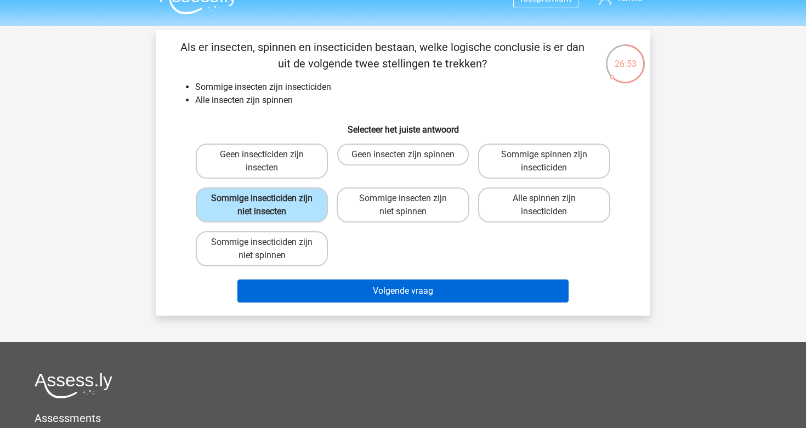
click at [340, 284] on button "Volgende vraag" at bounding box center [403, 291] width 332 height 23
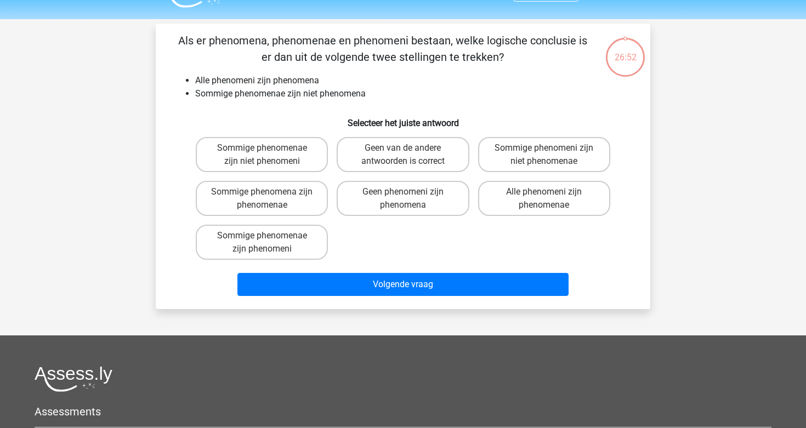
scroll to position [9, 0]
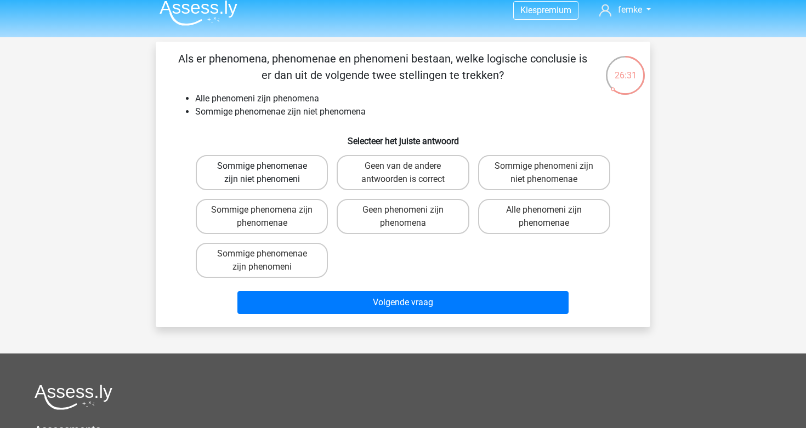
click at [311, 177] on label "Sommige phenomenae zijn niet phenomeni" at bounding box center [262, 172] width 132 height 35
click at [269, 173] on input "Sommige phenomenae zijn niet phenomeni" at bounding box center [265, 169] width 7 height 7
radio input "true"
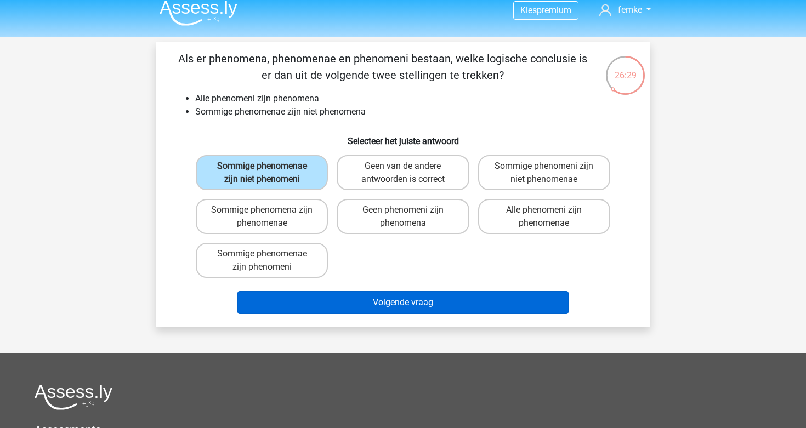
click at [358, 294] on button "Volgende vraag" at bounding box center [403, 302] width 332 height 23
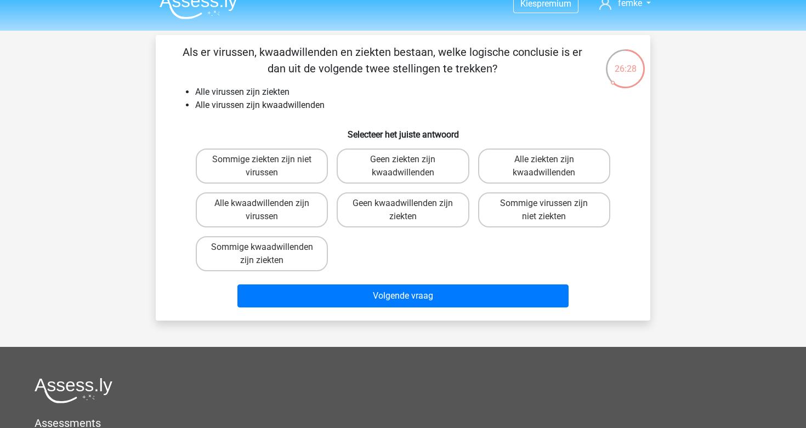
scroll to position [13, 0]
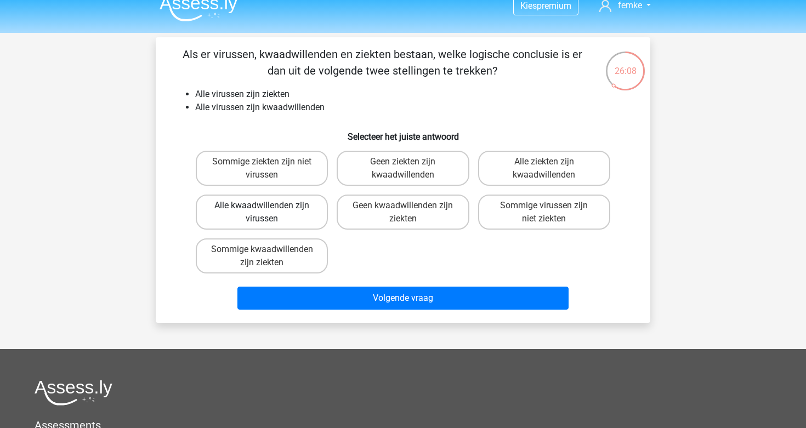
click at [307, 215] on label "Alle kwaadwillenden zijn virussen" at bounding box center [262, 212] width 132 height 35
click at [269, 213] on input "Alle kwaadwillenden zijn virussen" at bounding box center [265, 209] width 7 height 7
radio input "true"
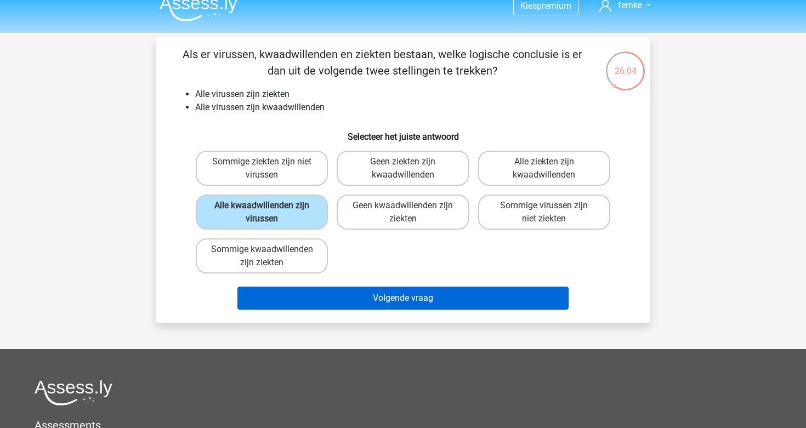
click at [411, 300] on button "Volgende vraag" at bounding box center [403, 298] width 332 height 23
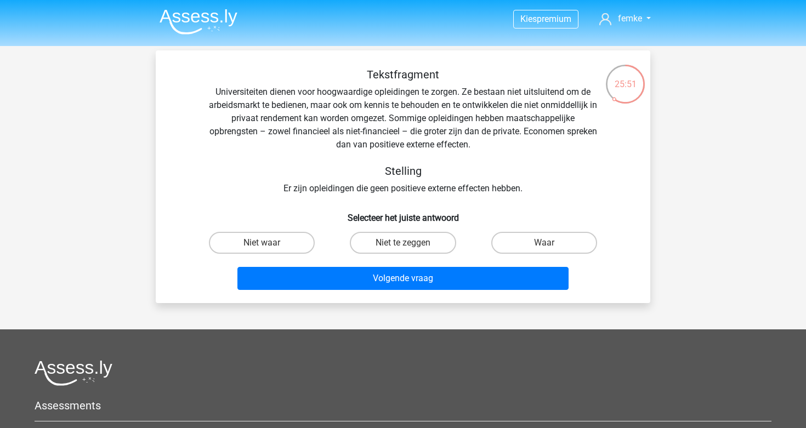
scroll to position [0, 0]
click at [385, 243] on label "Niet te zeggen" at bounding box center [403, 243] width 106 height 22
click at [403, 243] on input "Niet te zeggen" at bounding box center [406, 246] width 7 height 7
radio input "true"
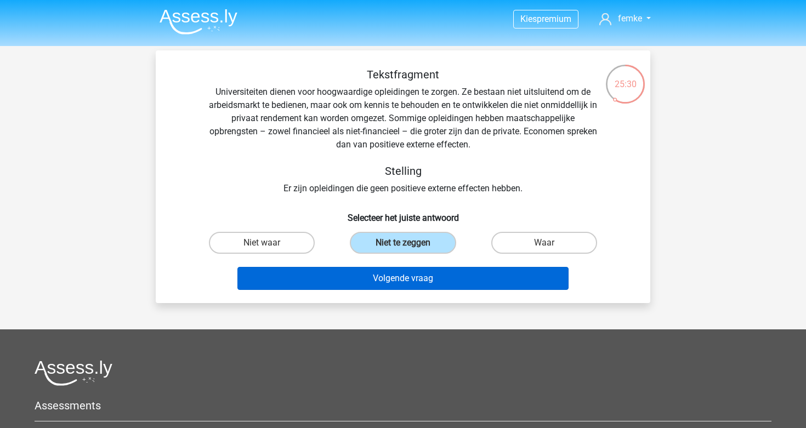
click at [386, 279] on button "Volgende vraag" at bounding box center [403, 278] width 332 height 23
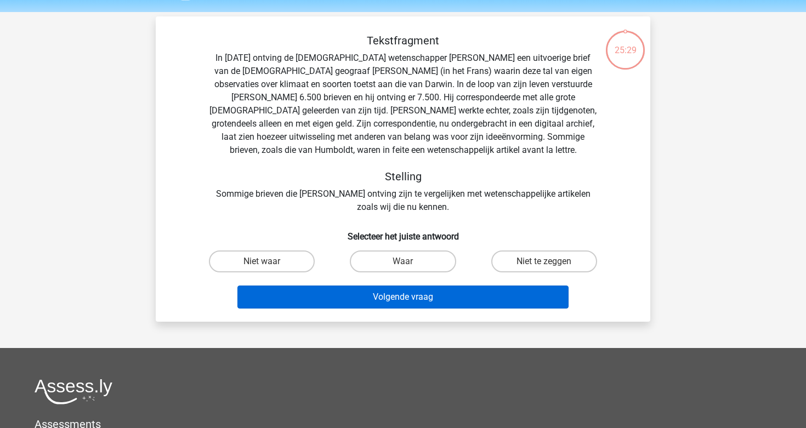
scroll to position [32, 0]
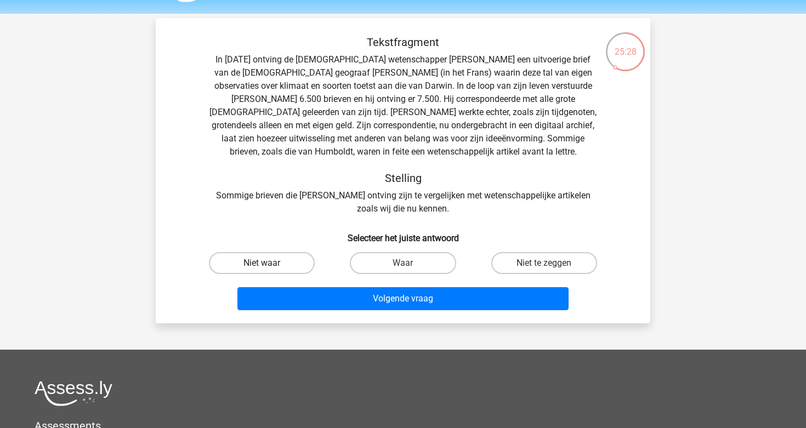
click at [308, 266] on label "Niet waar" at bounding box center [262, 263] width 106 height 22
click at [269, 266] on input "Niet waar" at bounding box center [265, 266] width 7 height 7
radio input "true"
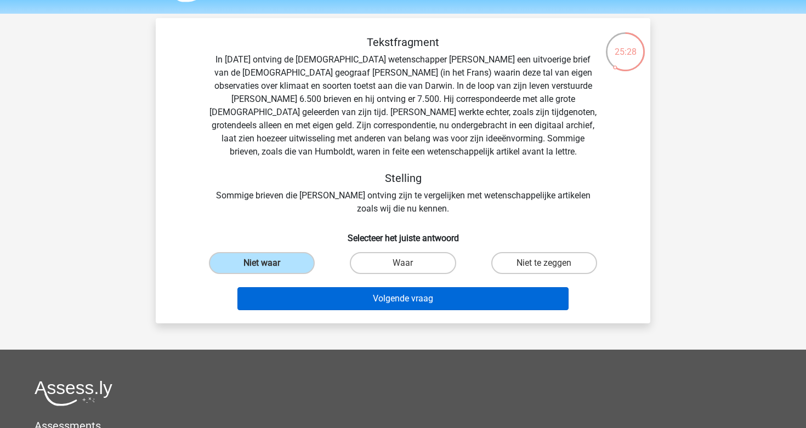
click at [342, 303] on button "Volgende vraag" at bounding box center [403, 298] width 332 height 23
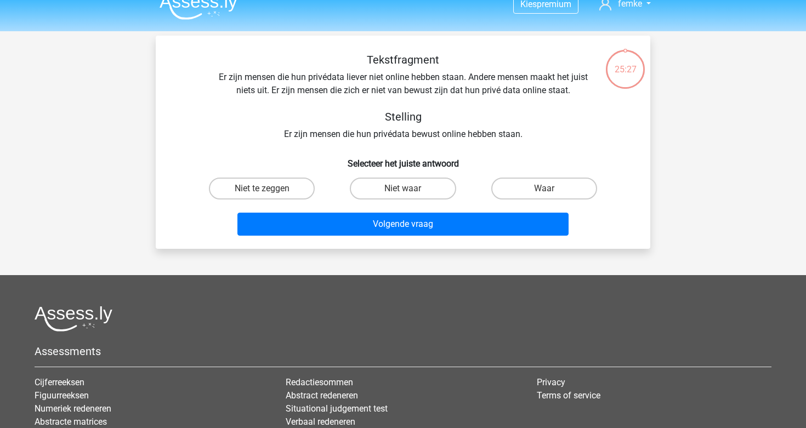
scroll to position [11, 0]
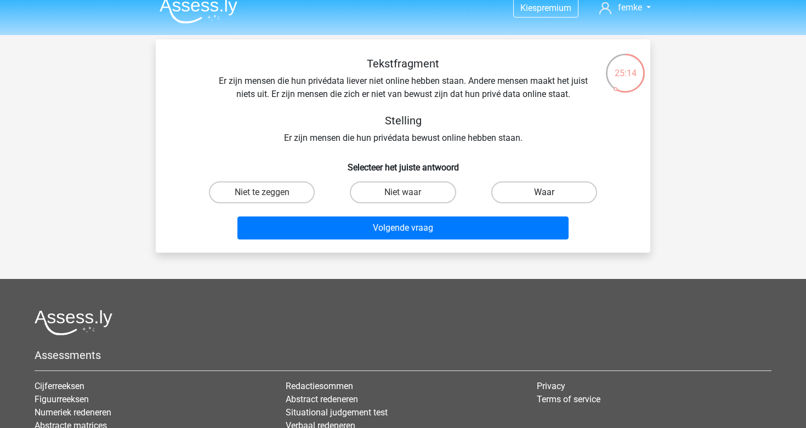
click at [533, 197] on label "Waar" at bounding box center [544, 192] width 106 height 22
click at [544, 197] on input "Waar" at bounding box center [547, 195] width 7 height 7
radio input "true"
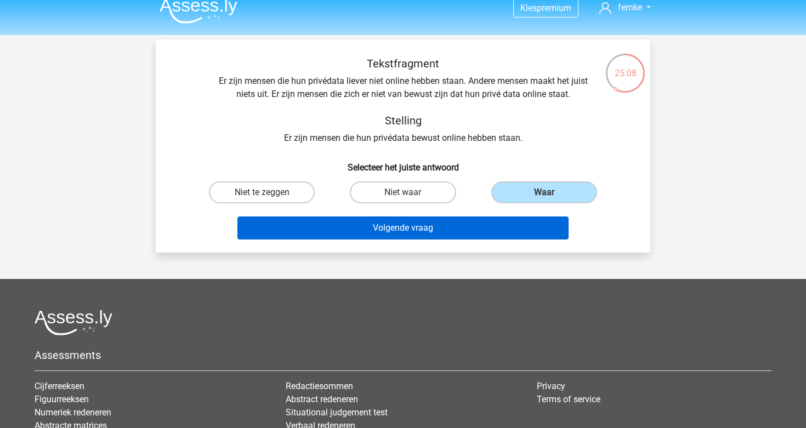
click at [401, 223] on button "Volgende vraag" at bounding box center [403, 228] width 332 height 23
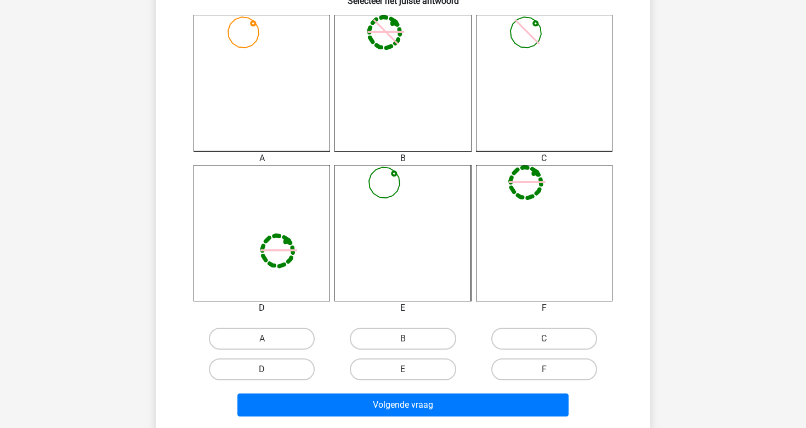
scroll to position [302, 0]
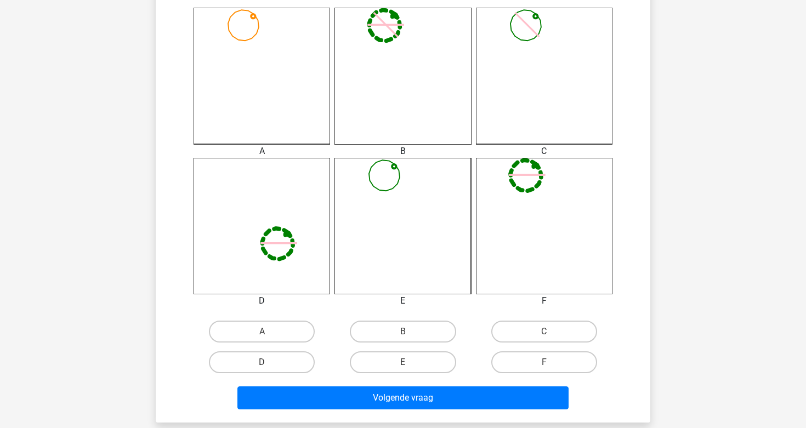
drag, startPoint x: 525, startPoint y: 328, endPoint x: 519, endPoint y: 343, distance: 16.2
click at [525, 328] on label "C" at bounding box center [544, 332] width 106 height 22
click at [544, 332] on input "C" at bounding box center [547, 335] width 7 height 7
radio input "true"
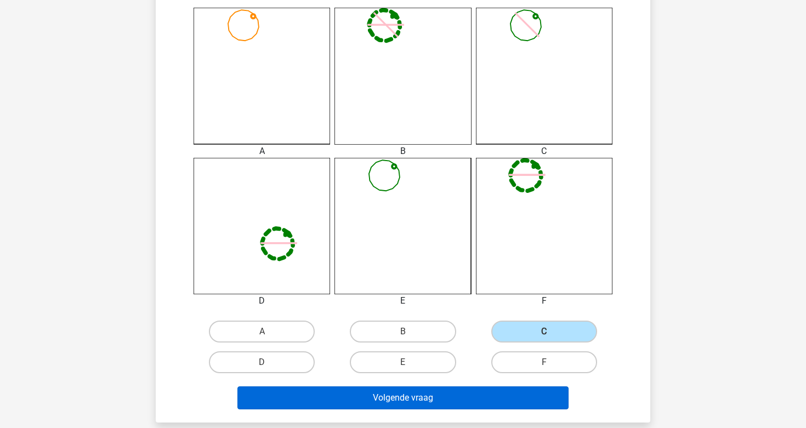
click at [483, 392] on button "Volgende vraag" at bounding box center [403, 397] width 332 height 23
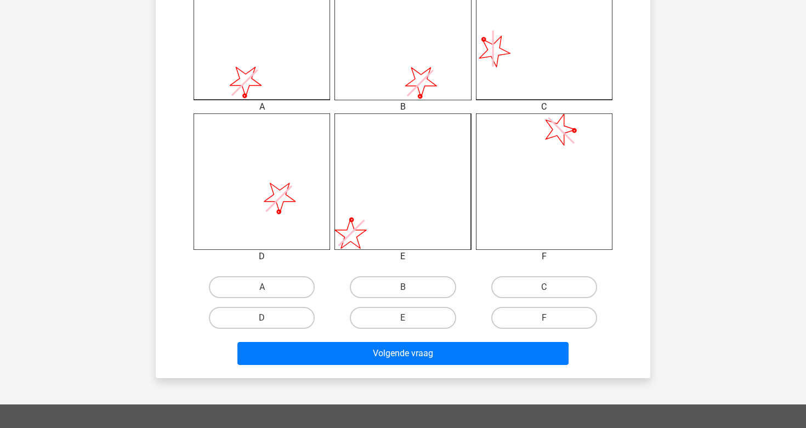
scroll to position [347, 0]
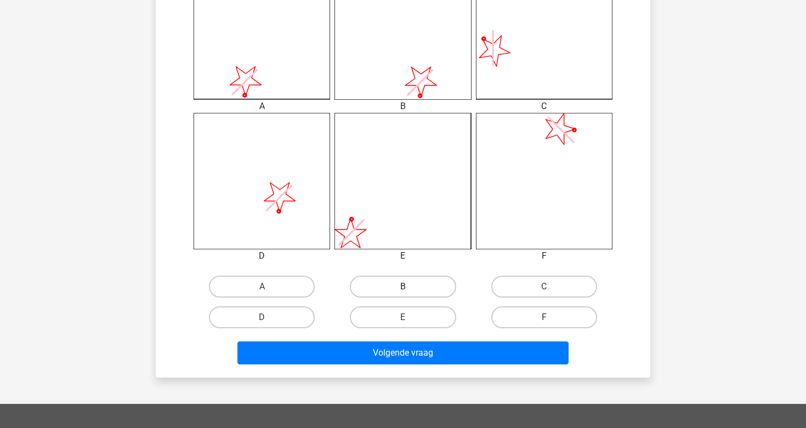
click at [413, 284] on label "B" at bounding box center [403, 287] width 106 height 22
click at [410, 287] on input "B" at bounding box center [406, 290] width 7 height 7
radio input "true"
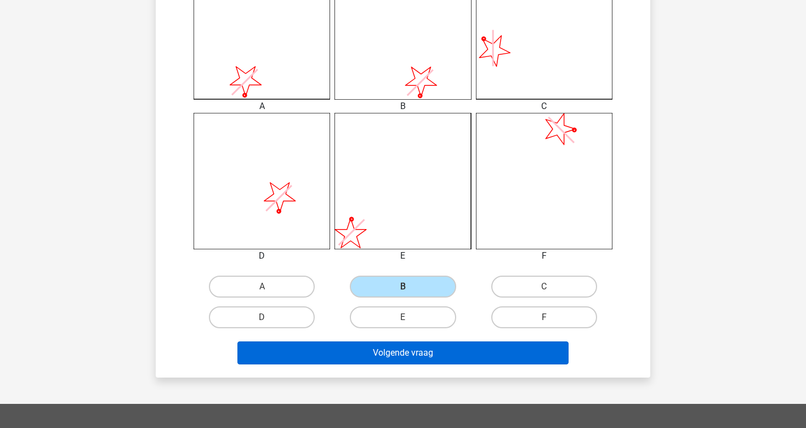
click at [413, 352] on button "Volgende vraag" at bounding box center [403, 352] width 332 height 23
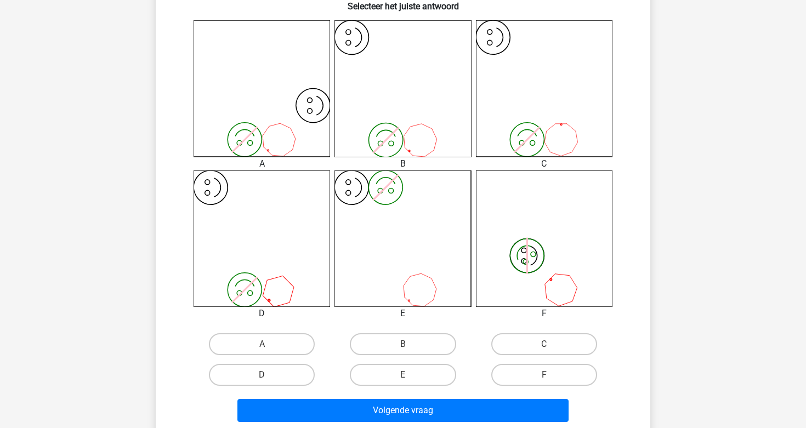
scroll to position [296, 0]
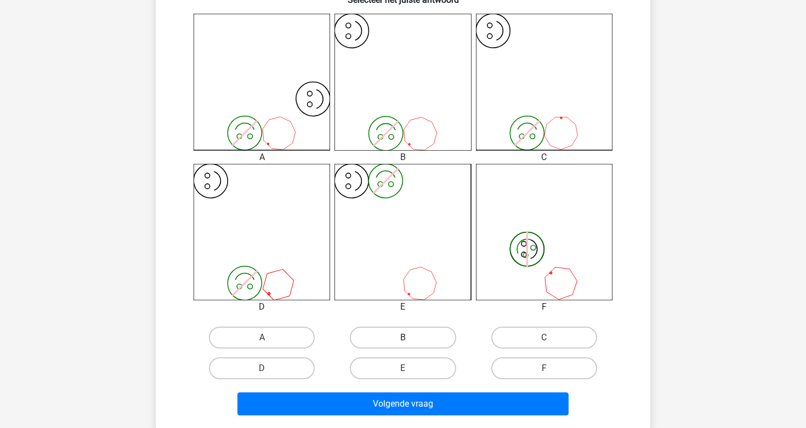
click at [412, 335] on label "B" at bounding box center [403, 338] width 106 height 22
click at [410, 338] on input "B" at bounding box center [406, 341] width 7 height 7
radio input "true"
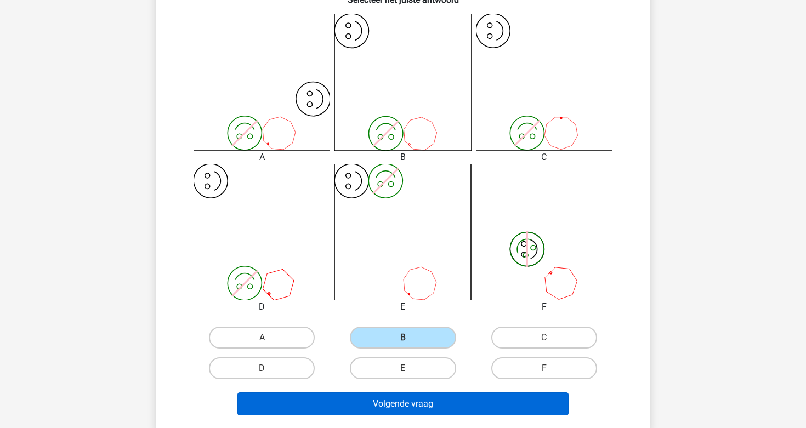
click at [412, 401] on button "Volgende vraag" at bounding box center [403, 403] width 332 height 23
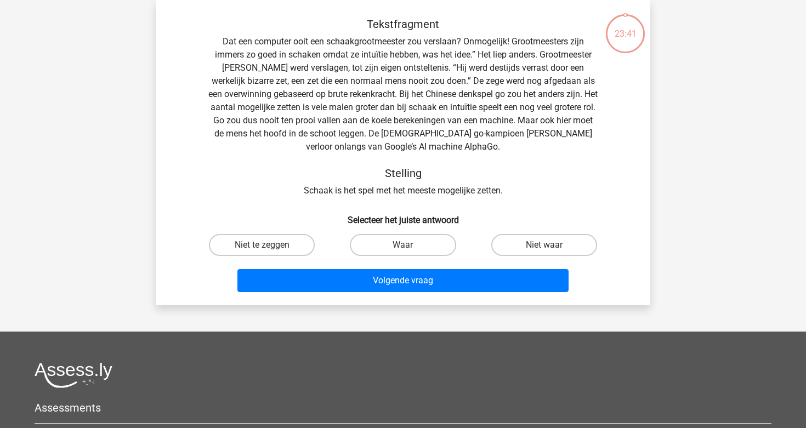
scroll to position [15, 0]
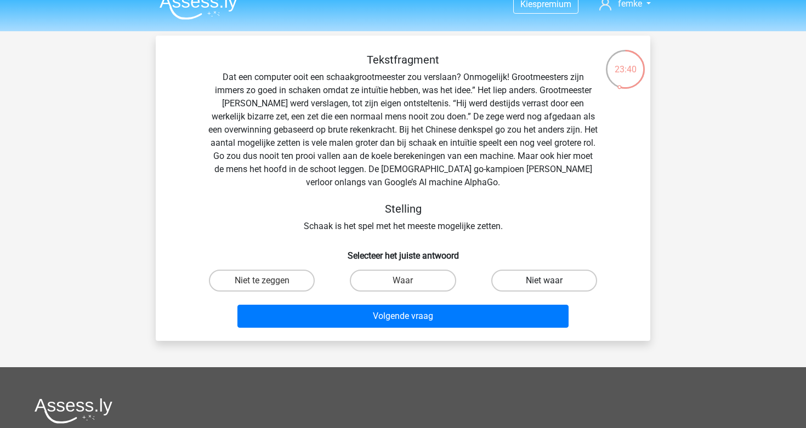
click at [510, 275] on label "Niet waar" at bounding box center [544, 281] width 106 height 22
click at [544, 281] on input "Niet waar" at bounding box center [547, 284] width 7 height 7
radio input "true"
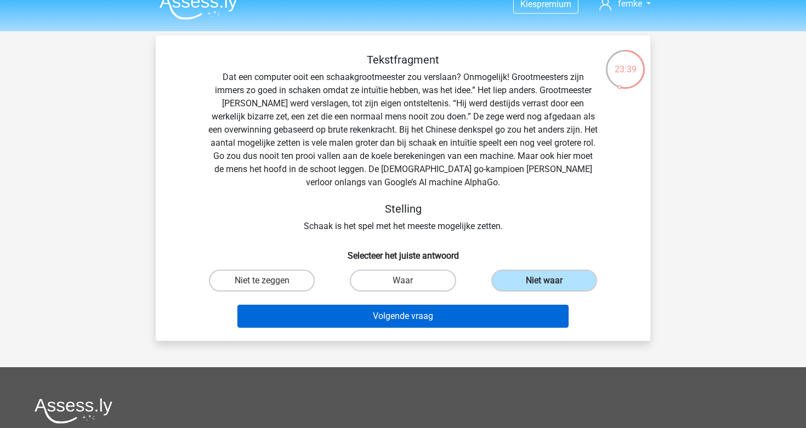
click at [454, 321] on button "Volgende vraag" at bounding box center [403, 316] width 332 height 23
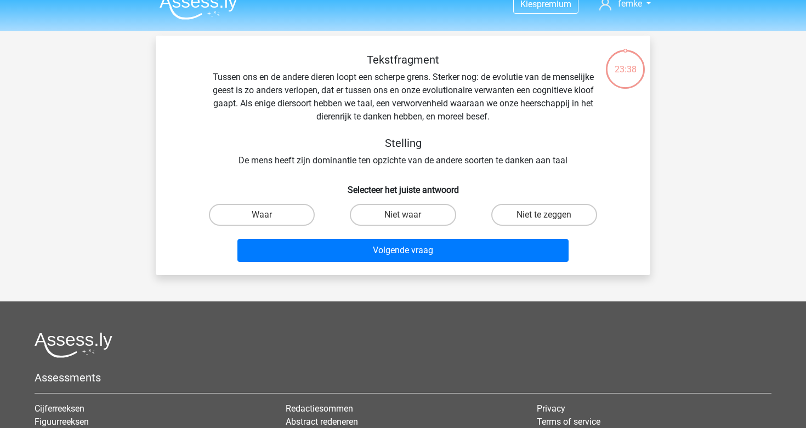
scroll to position [50, 0]
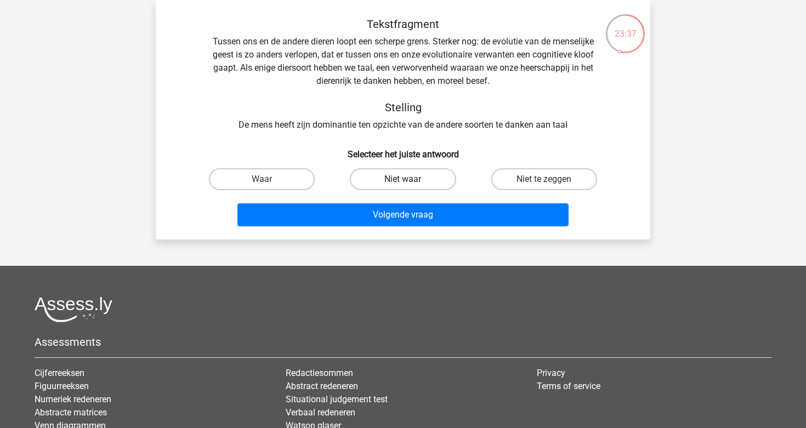
click at [397, 178] on label "Niet waar" at bounding box center [403, 179] width 106 height 22
click at [403, 179] on input "Niet waar" at bounding box center [406, 182] width 7 height 7
radio input "true"
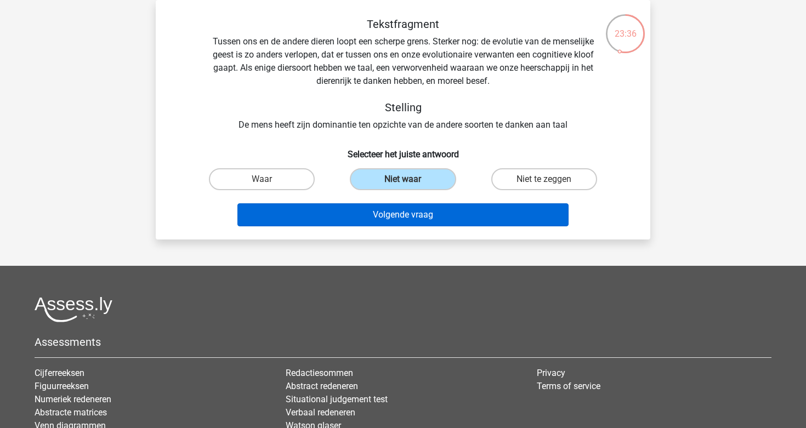
click at [397, 209] on button "Volgende vraag" at bounding box center [403, 214] width 332 height 23
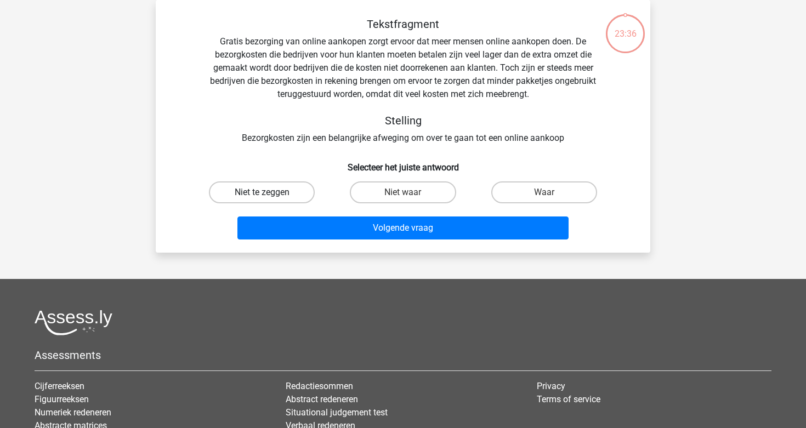
click at [282, 196] on label "Niet te zeggen" at bounding box center [262, 192] width 106 height 22
click at [269, 196] on input "Niet te zeggen" at bounding box center [265, 195] width 7 height 7
radio input "true"
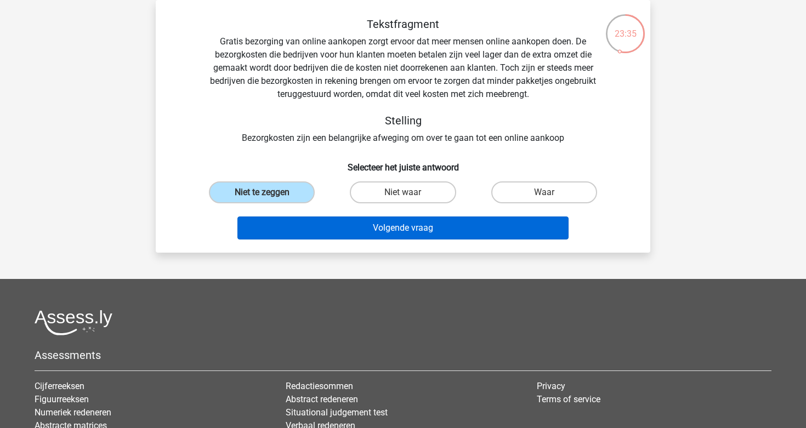
click at [353, 219] on button "Volgende vraag" at bounding box center [403, 228] width 332 height 23
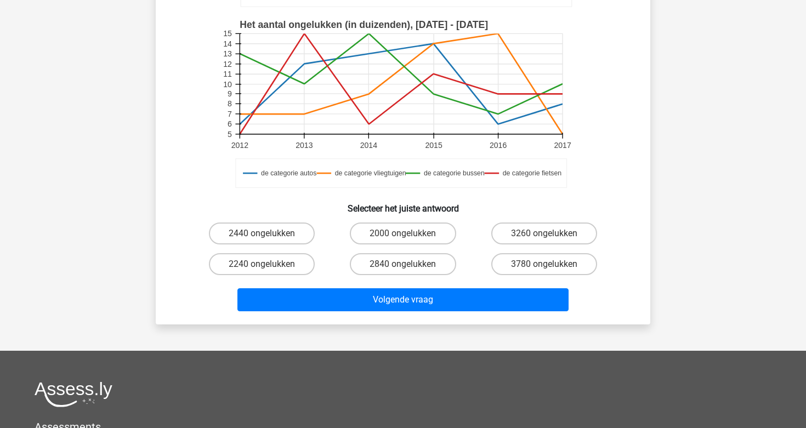
scroll to position [285, 0]
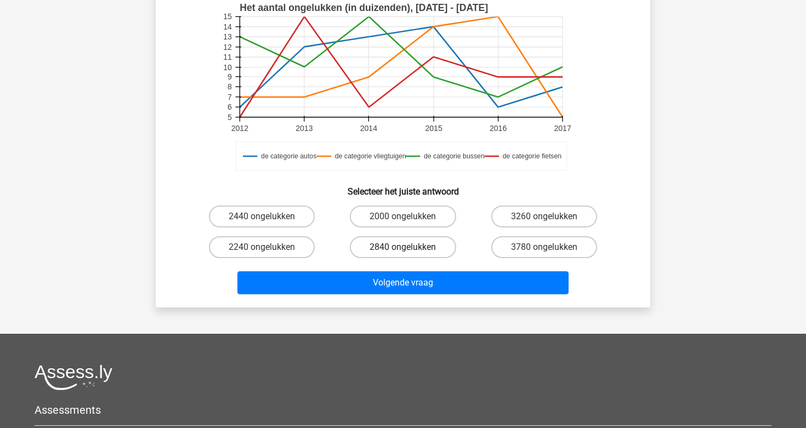
click at [411, 243] on label "2840 ongelukken" at bounding box center [403, 247] width 106 height 22
click at [410, 247] on input "2840 ongelukken" at bounding box center [406, 250] width 7 height 7
radio input "true"
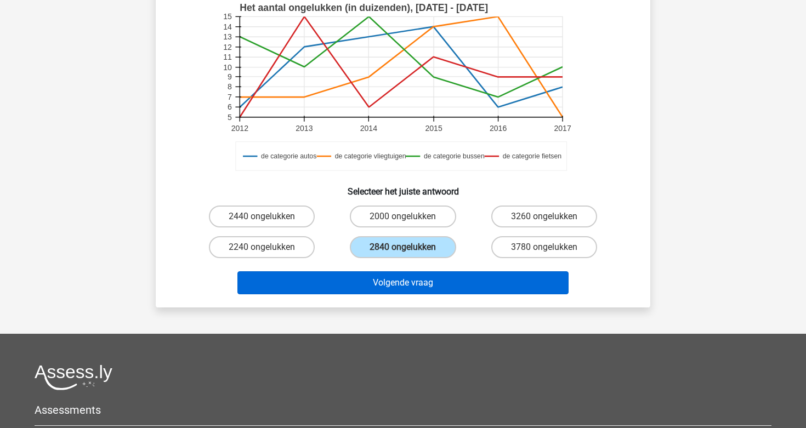
click at [409, 283] on button "Volgende vraag" at bounding box center [403, 282] width 332 height 23
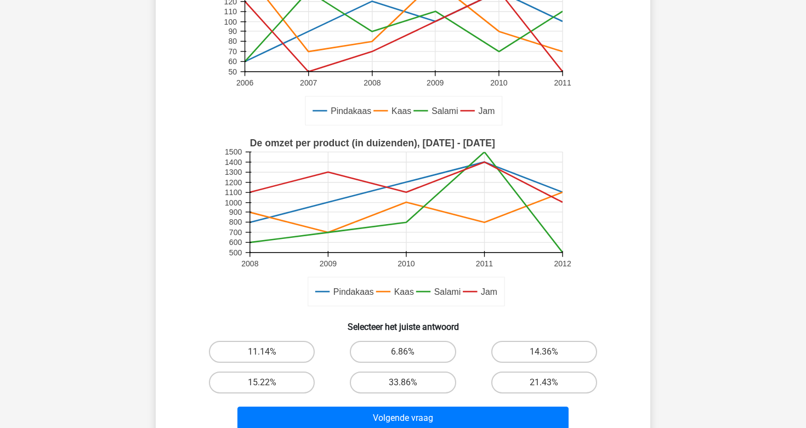
scroll to position [167, 0]
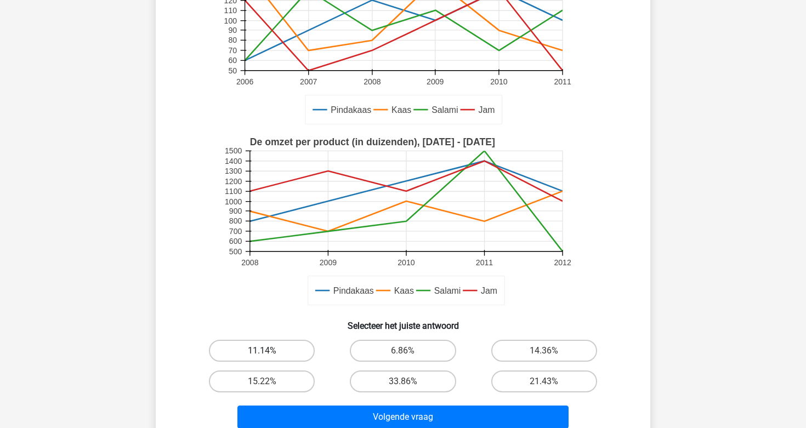
click at [283, 344] on label "11.14%" at bounding box center [262, 351] width 106 height 22
click at [269, 351] on input "11.14%" at bounding box center [265, 354] width 7 height 7
radio input "true"
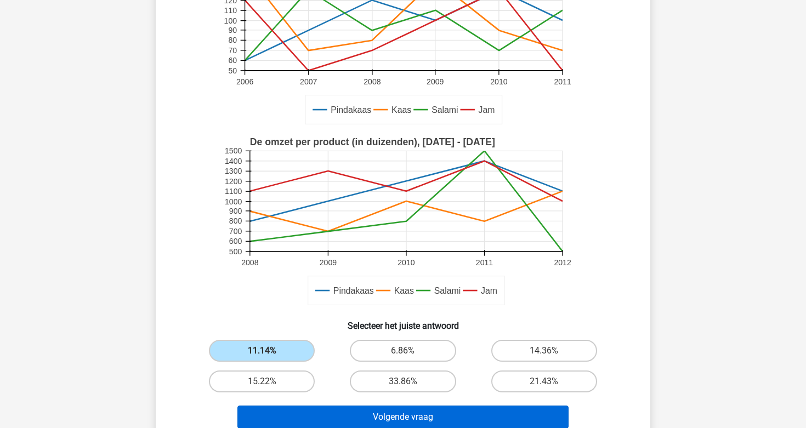
click at [363, 412] on button "Volgende vraag" at bounding box center [403, 417] width 332 height 23
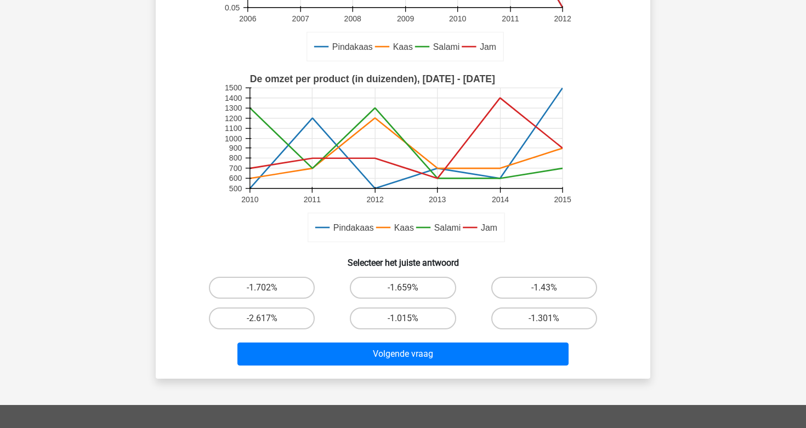
scroll to position [304, 0]
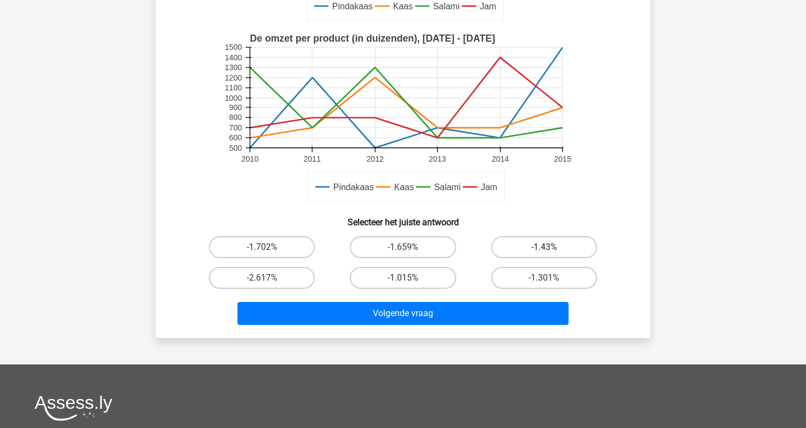
click at [526, 242] on label "-1.43%" at bounding box center [544, 247] width 106 height 22
click at [544, 247] on input "-1.43%" at bounding box center [547, 250] width 7 height 7
radio input "true"
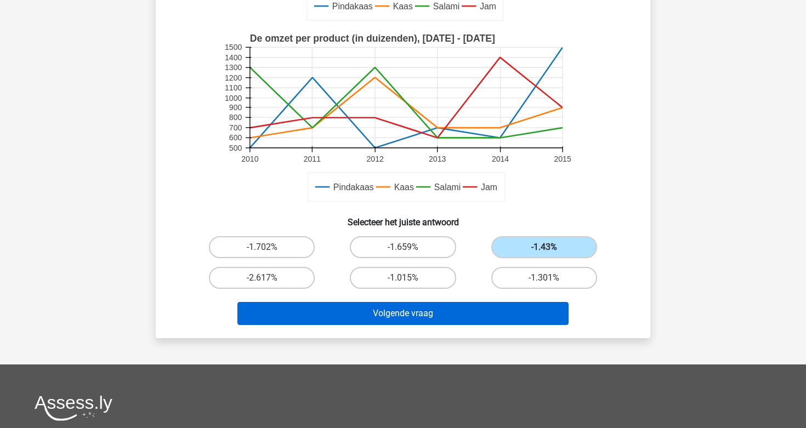
click at [431, 312] on button "Volgende vraag" at bounding box center [403, 313] width 332 height 23
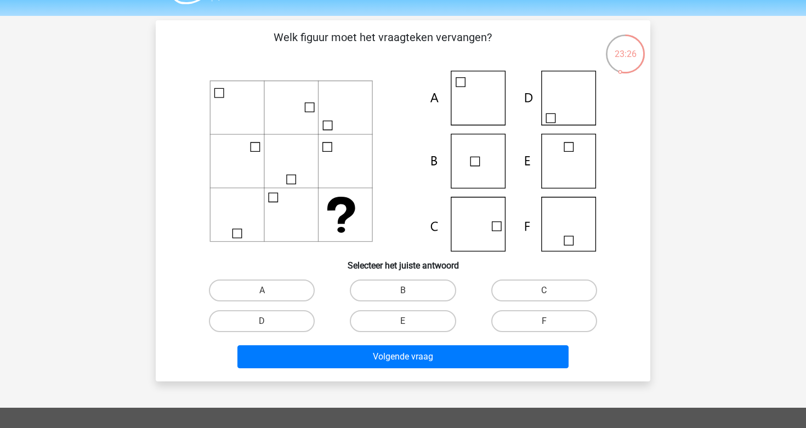
scroll to position [27, 0]
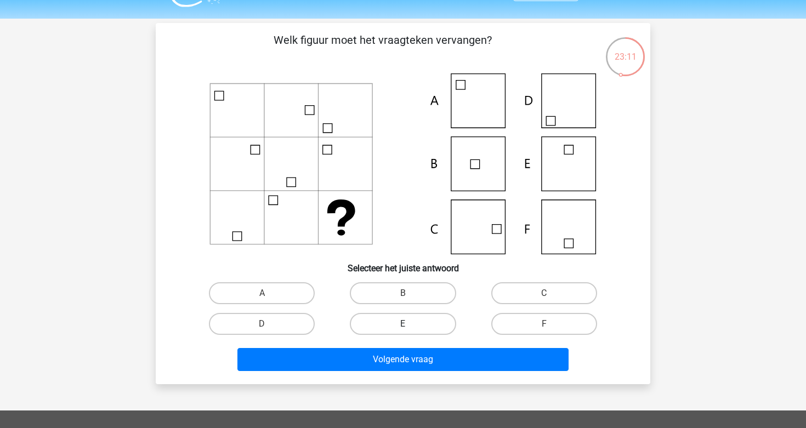
click at [371, 324] on label "E" at bounding box center [403, 324] width 106 height 22
click at [403, 324] on input "E" at bounding box center [406, 327] width 7 height 7
radio input "true"
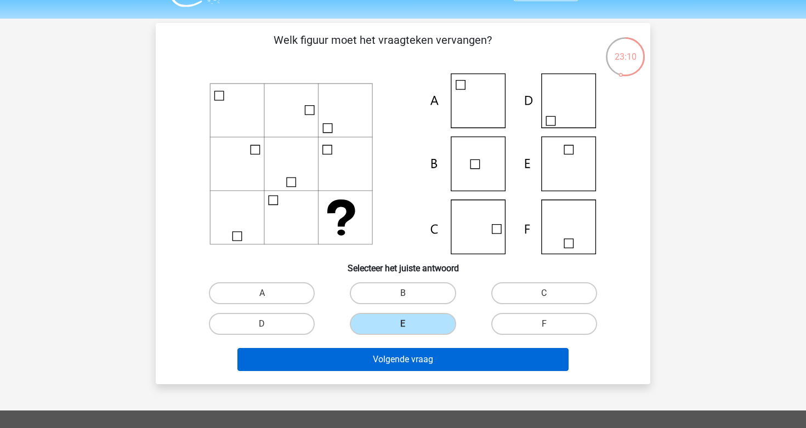
click at [373, 356] on button "Volgende vraag" at bounding box center [403, 359] width 332 height 23
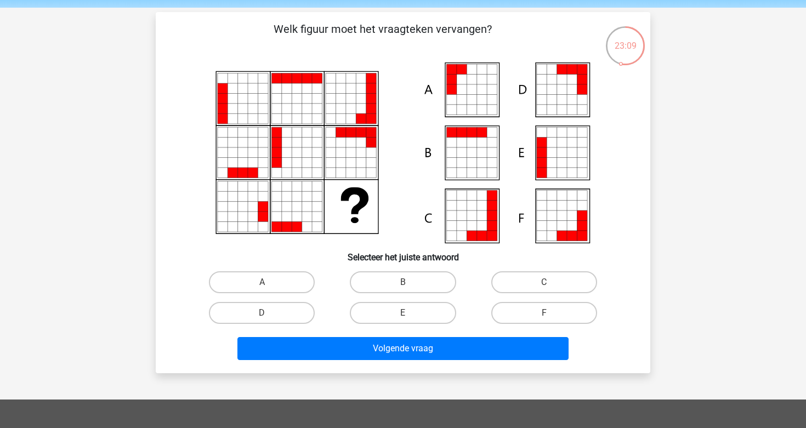
scroll to position [27, 0]
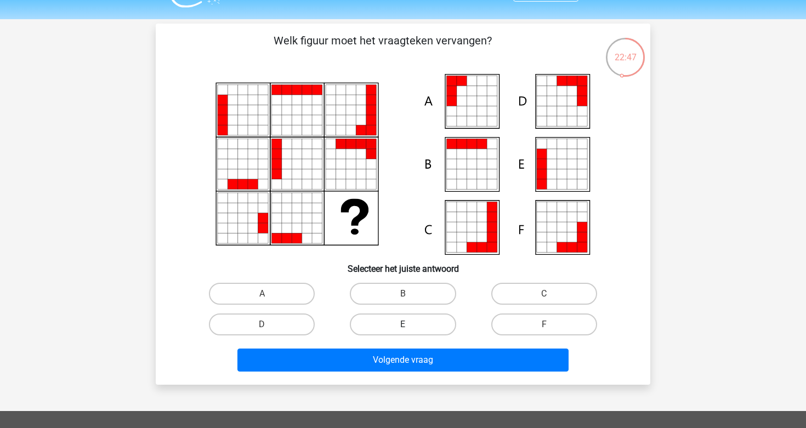
click at [372, 320] on label "E" at bounding box center [403, 325] width 106 height 22
click at [403, 324] on input "E" at bounding box center [406, 327] width 7 height 7
radio input "true"
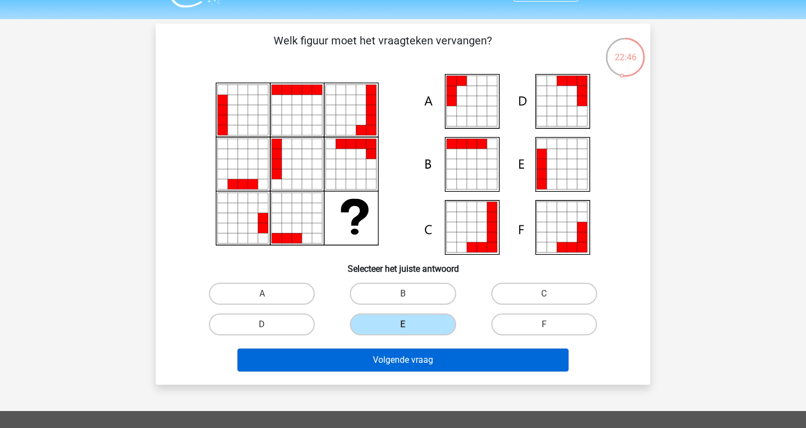
click at [372, 365] on button "Volgende vraag" at bounding box center [403, 360] width 332 height 23
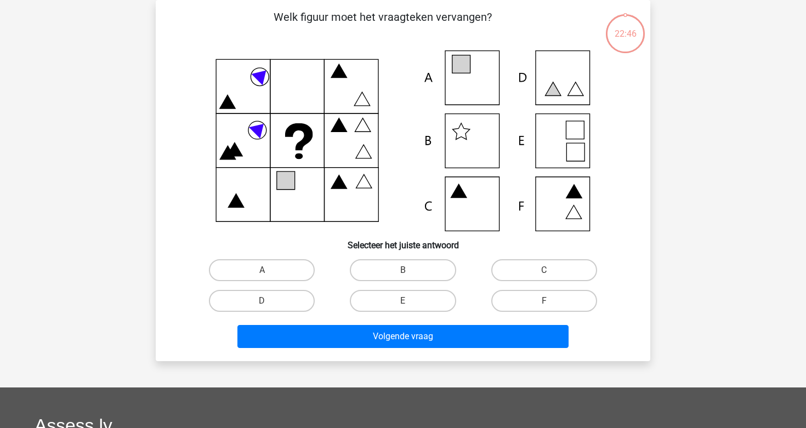
scroll to position [28, 0]
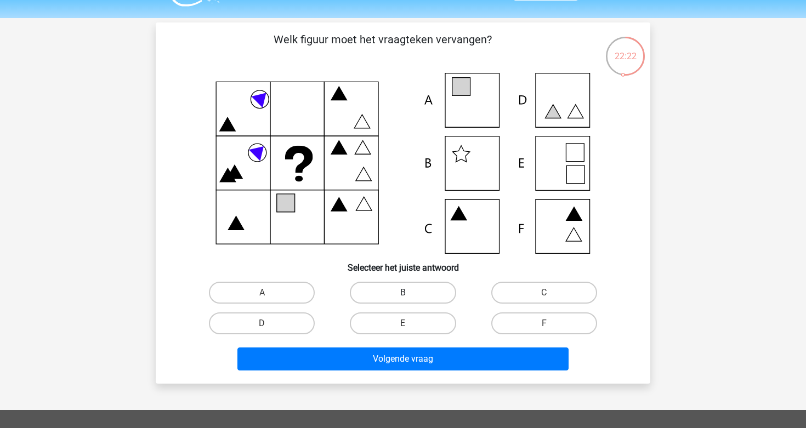
click at [390, 292] on label "B" at bounding box center [403, 293] width 106 height 22
click at [403, 293] on input "B" at bounding box center [406, 296] width 7 height 7
radio input "true"
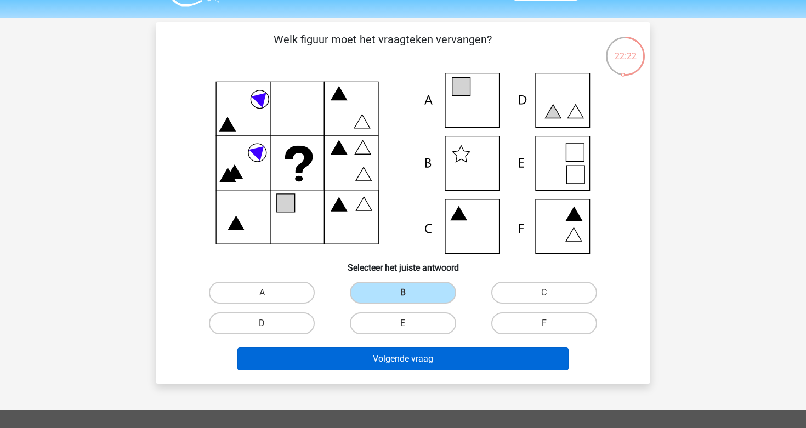
click at [390, 350] on button "Volgende vraag" at bounding box center [403, 359] width 332 height 23
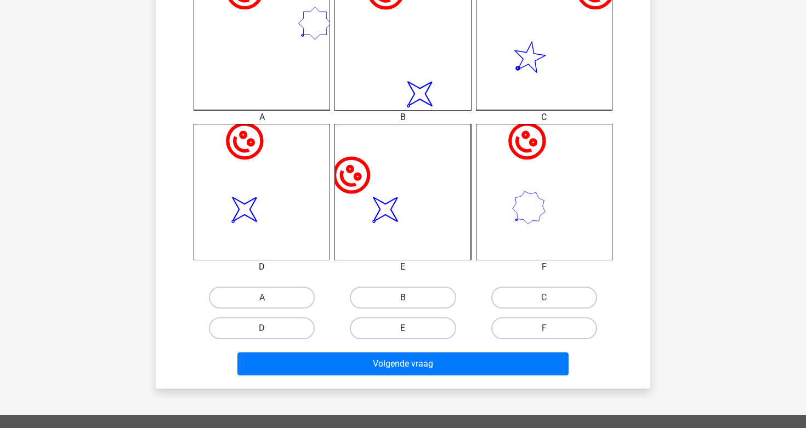
scroll to position [345, 0]
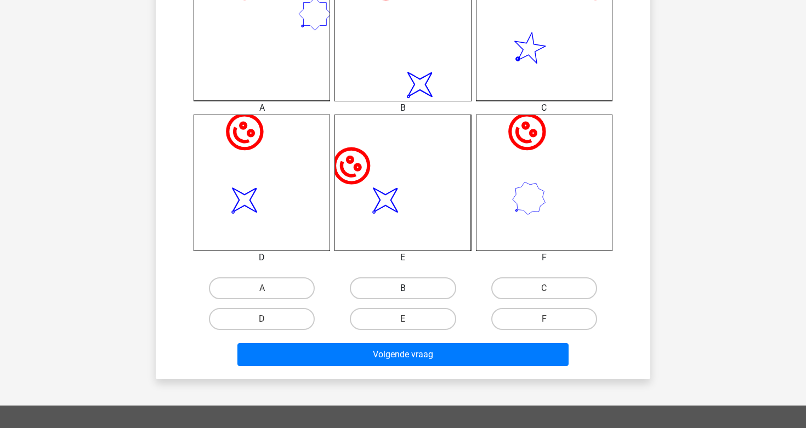
click at [396, 289] on label "B" at bounding box center [403, 288] width 106 height 22
click at [403, 289] on input "B" at bounding box center [406, 291] width 7 height 7
radio input "true"
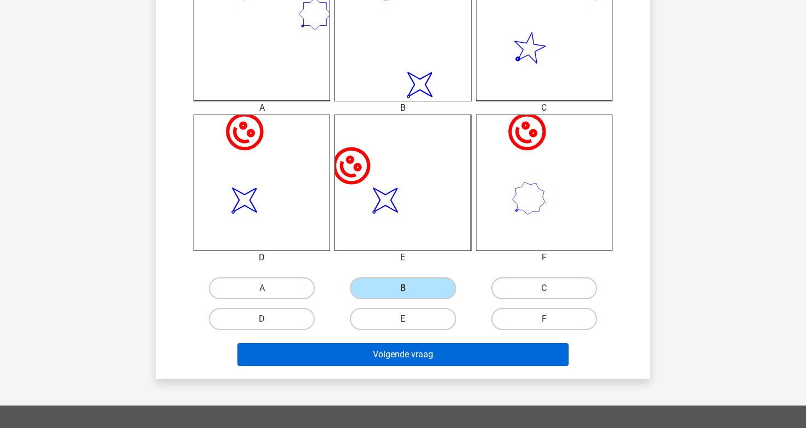
click at [397, 351] on button "Volgende vraag" at bounding box center [403, 354] width 332 height 23
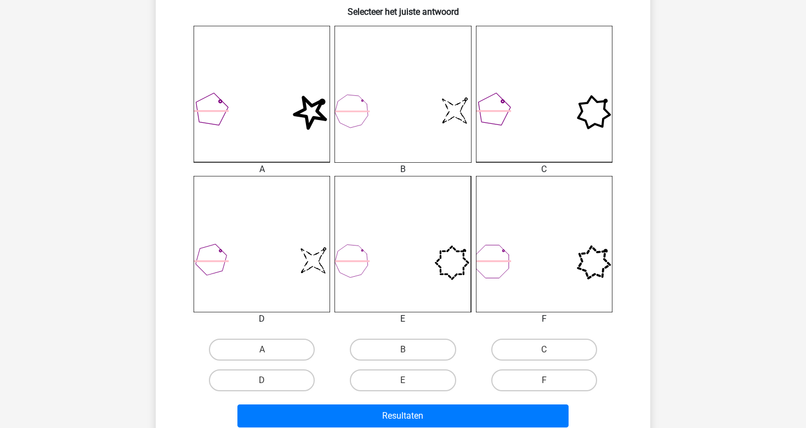
scroll to position [297, 0]
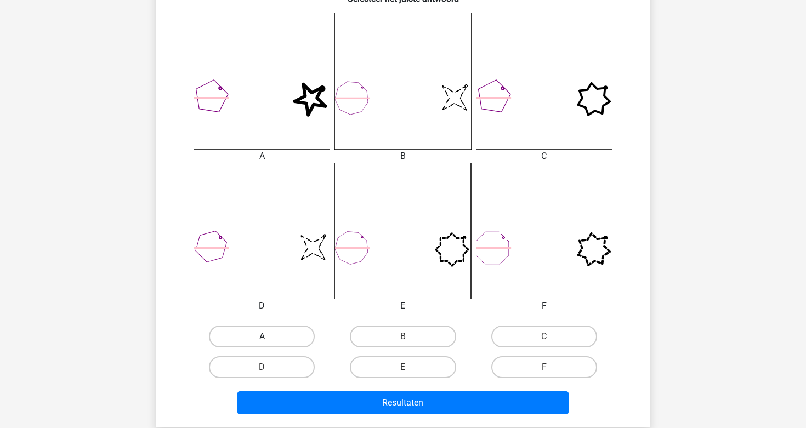
click at [303, 329] on label "A" at bounding box center [262, 337] width 106 height 22
click at [269, 337] on input "A" at bounding box center [265, 340] width 7 height 7
radio input "true"
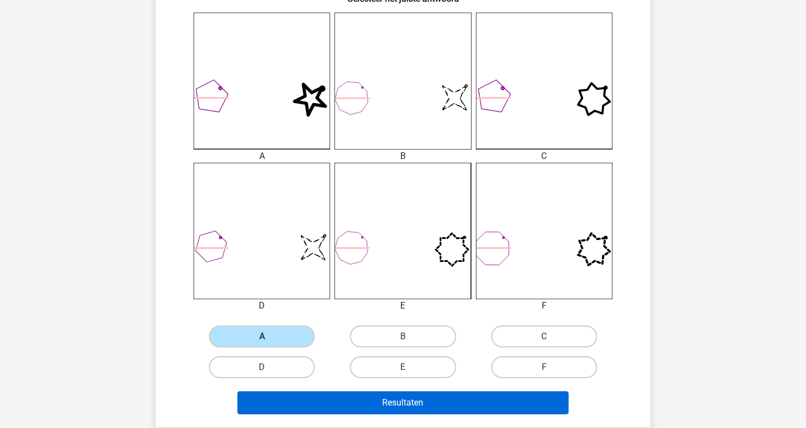
click at [332, 403] on button "Resultaten" at bounding box center [403, 402] width 332 height 23
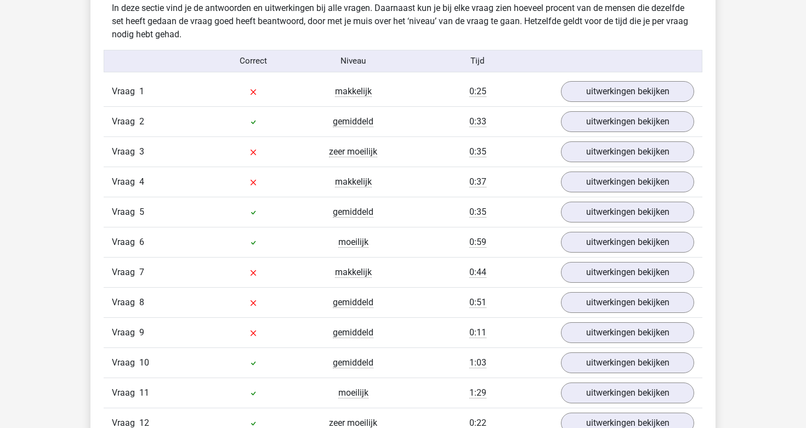
scroll to position [1508, 0]
click at [587, 87] on link "uitwerkingen bekijken" at bounding box center [627, 90] width 153 height 24
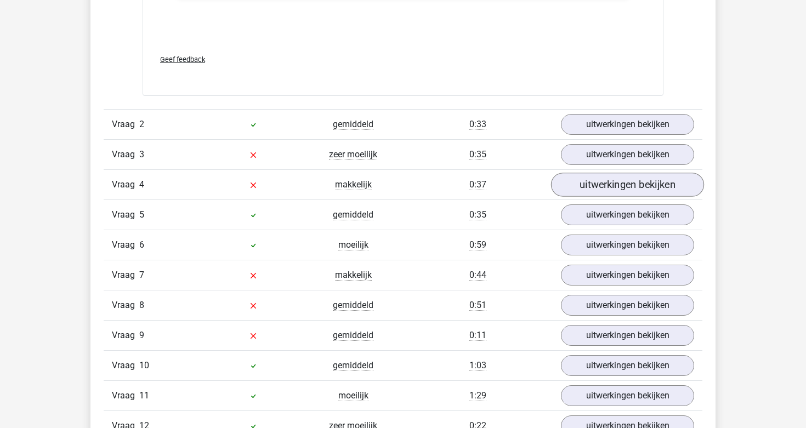
scroll to position [2507, 0]
click at [602, 114] on link "uitwerkingen bekijken" at bounding box center [627, 124] width 153 height 24
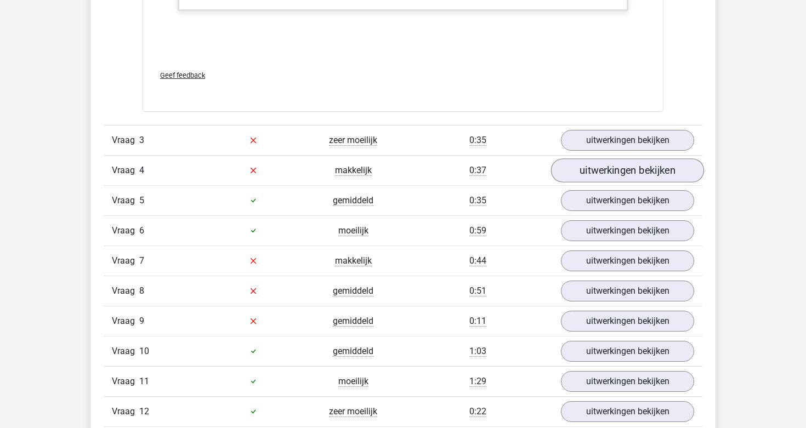
scroll to position [3515, 0]
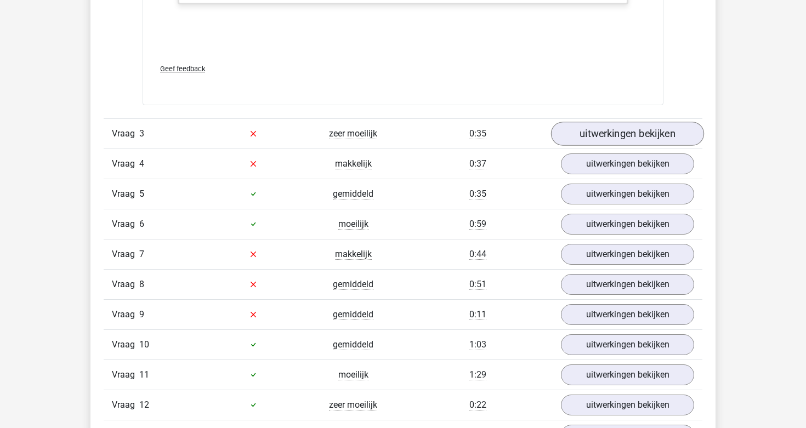
click at [593, 145] on link "uitwerkingen bekijken" at bounding box center [627, 134] width 153 height 24
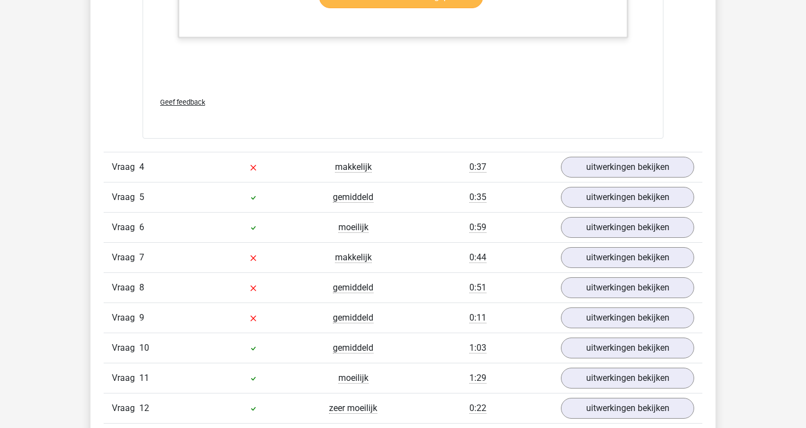
scroll to position [4557, 0]
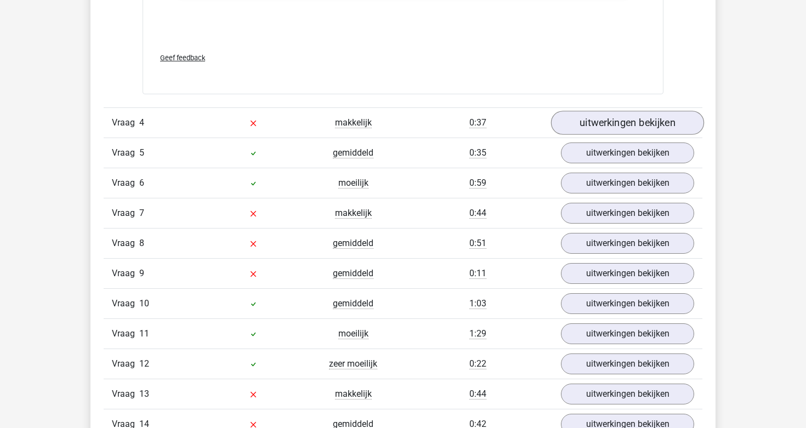
click at [618, 135] on link "uitwerkingen bekijken" at bounding box center [627, 123] width 153 height 24
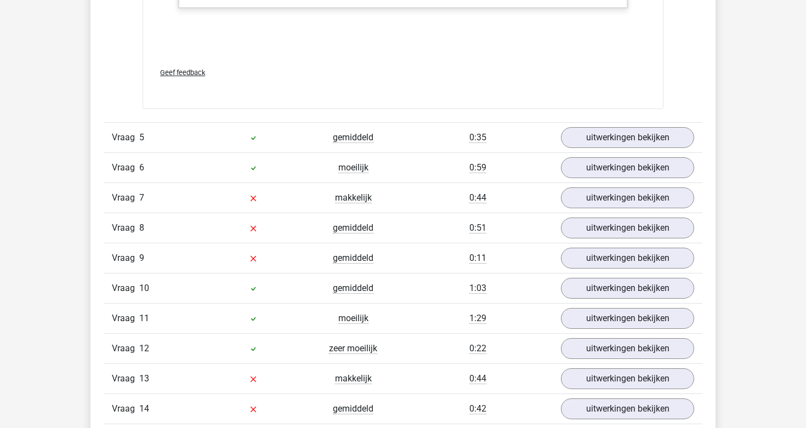
scroll to position [5201, 0]
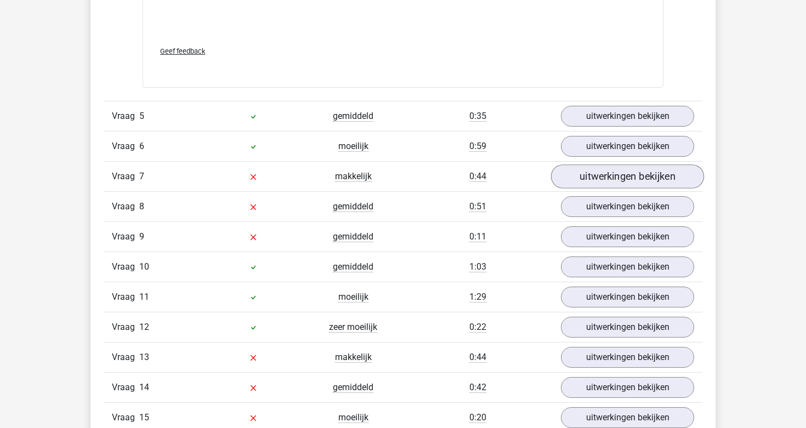
click at [605, 186] on link "uitwerkingen bekijken" at bounding box center [627, 176] width 153 height 24
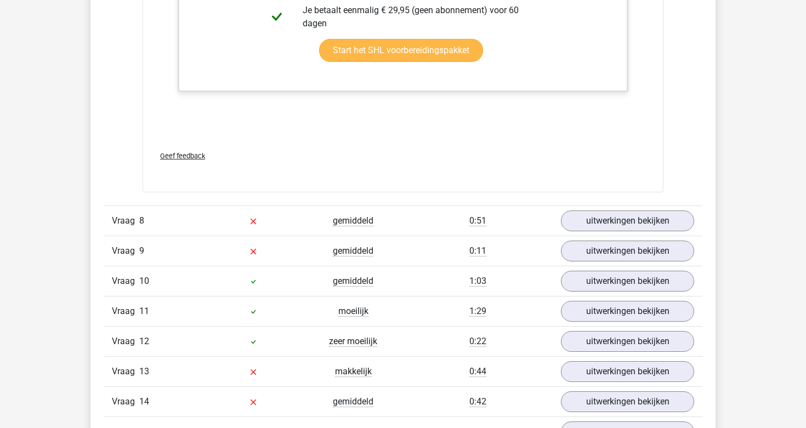
scroll to position [6124, 0]
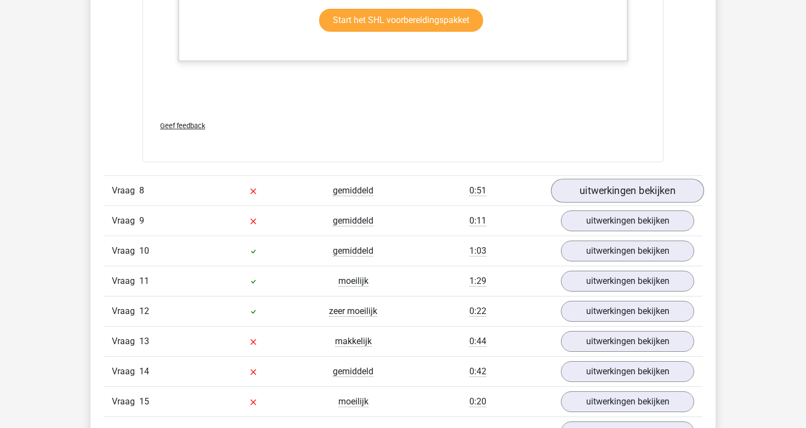
click at [612, 197] on link "uitwerkingen bekijken" at bounding box center [627, 191] width 153 height 24
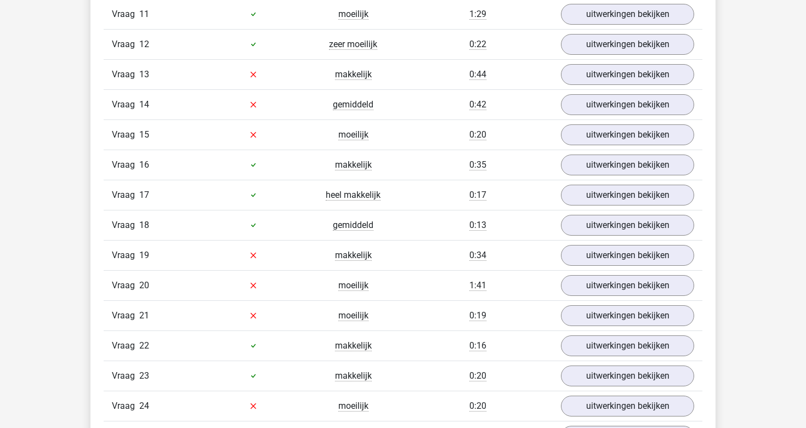
scroll to position [6821, 0]
